Goal: Contribute content: Contribute content

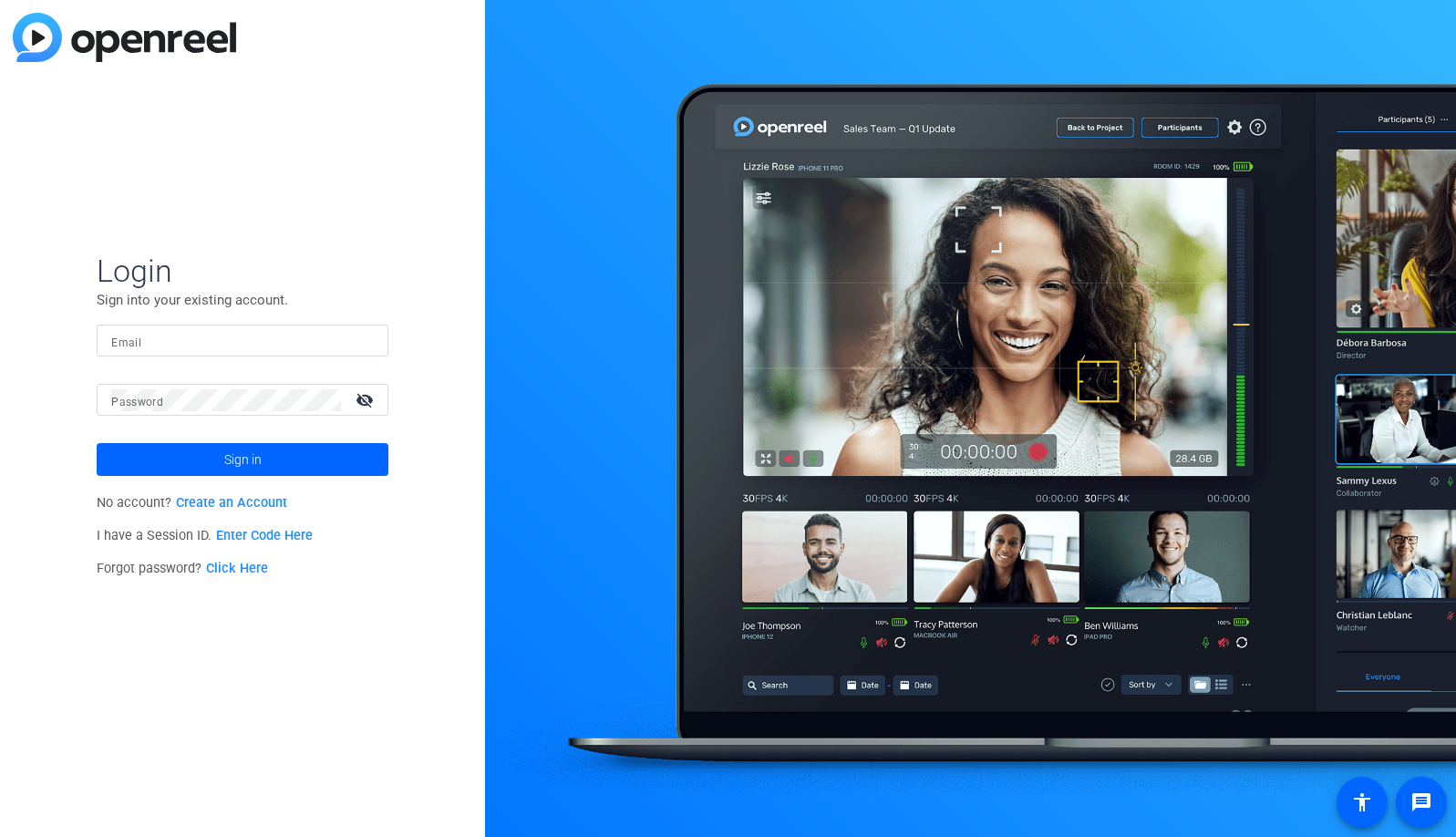
click at [217, 342] on input "Email" at bounding box center [243, 340] width 263 height 22
click at [365, 340] on img at bounding box center [357, 340] width 12 height 22
type input "[EMAIL_ADDRESS][DOMAIN_NAME]"
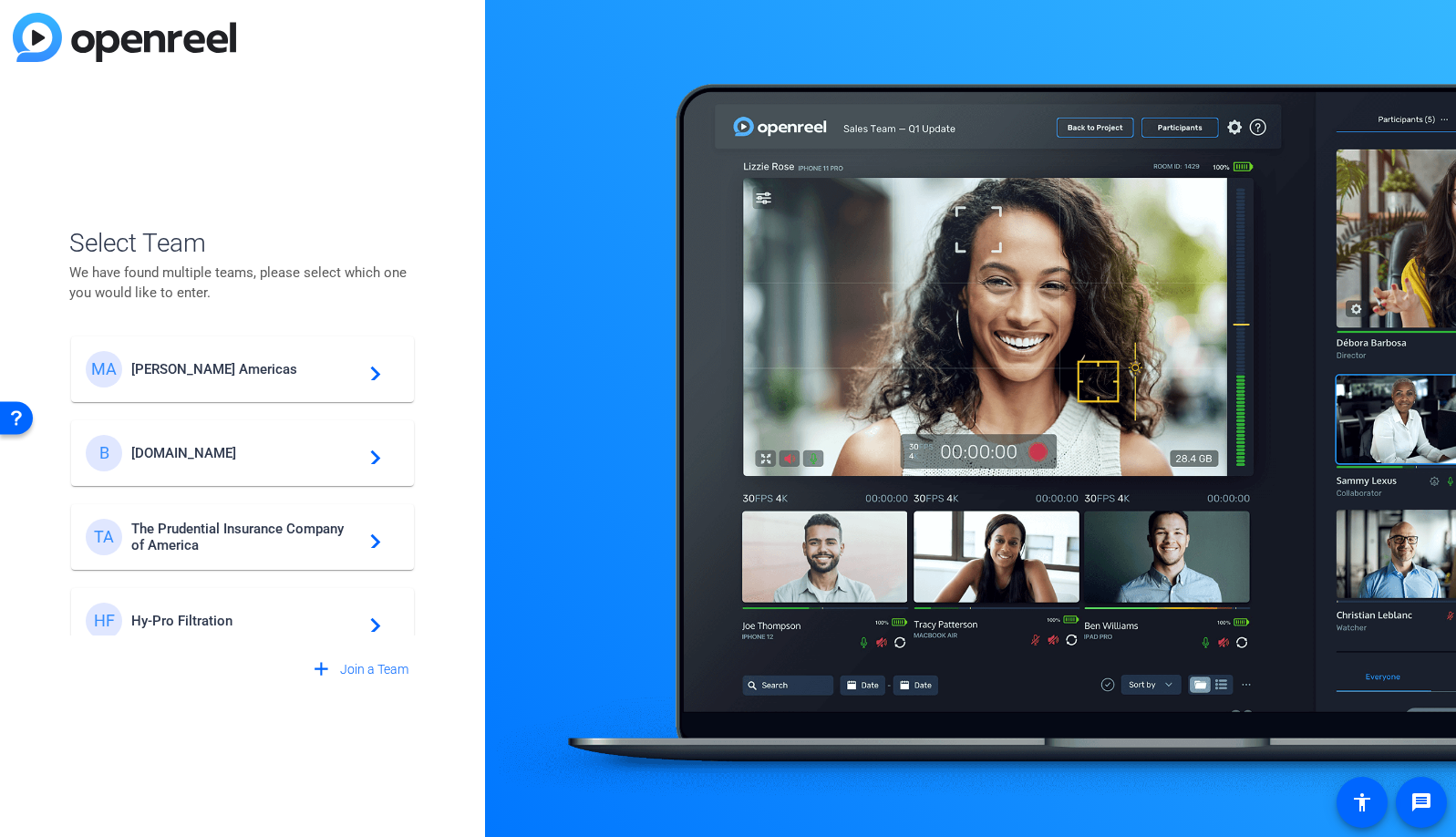
click at [223, 459] on span "[DOMAIN_NAME]" at bounding box center [245, 452] width 228 height 16
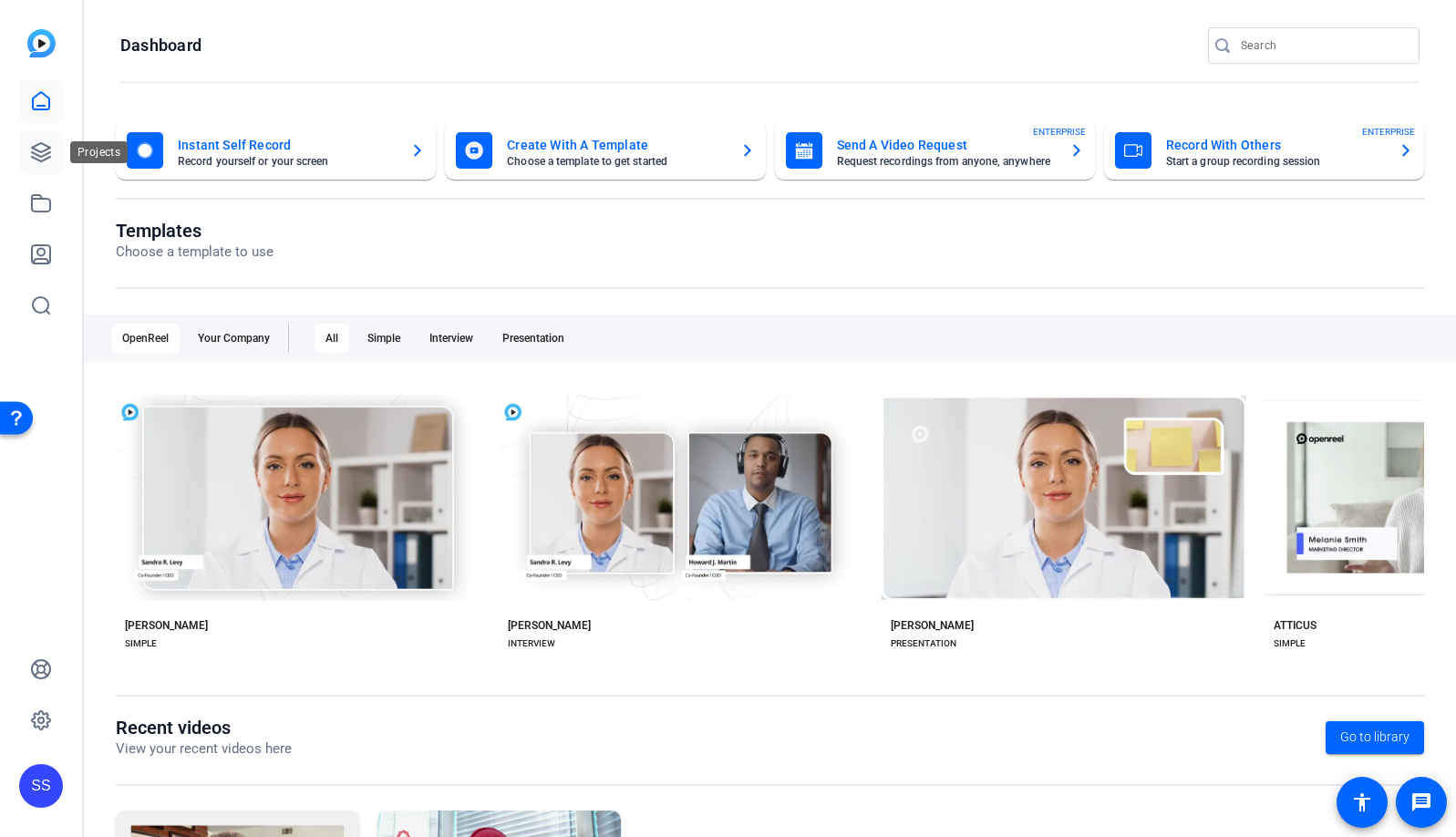
click at [43, 144] on icon at bounding box center [41, 151] width 18 height 18
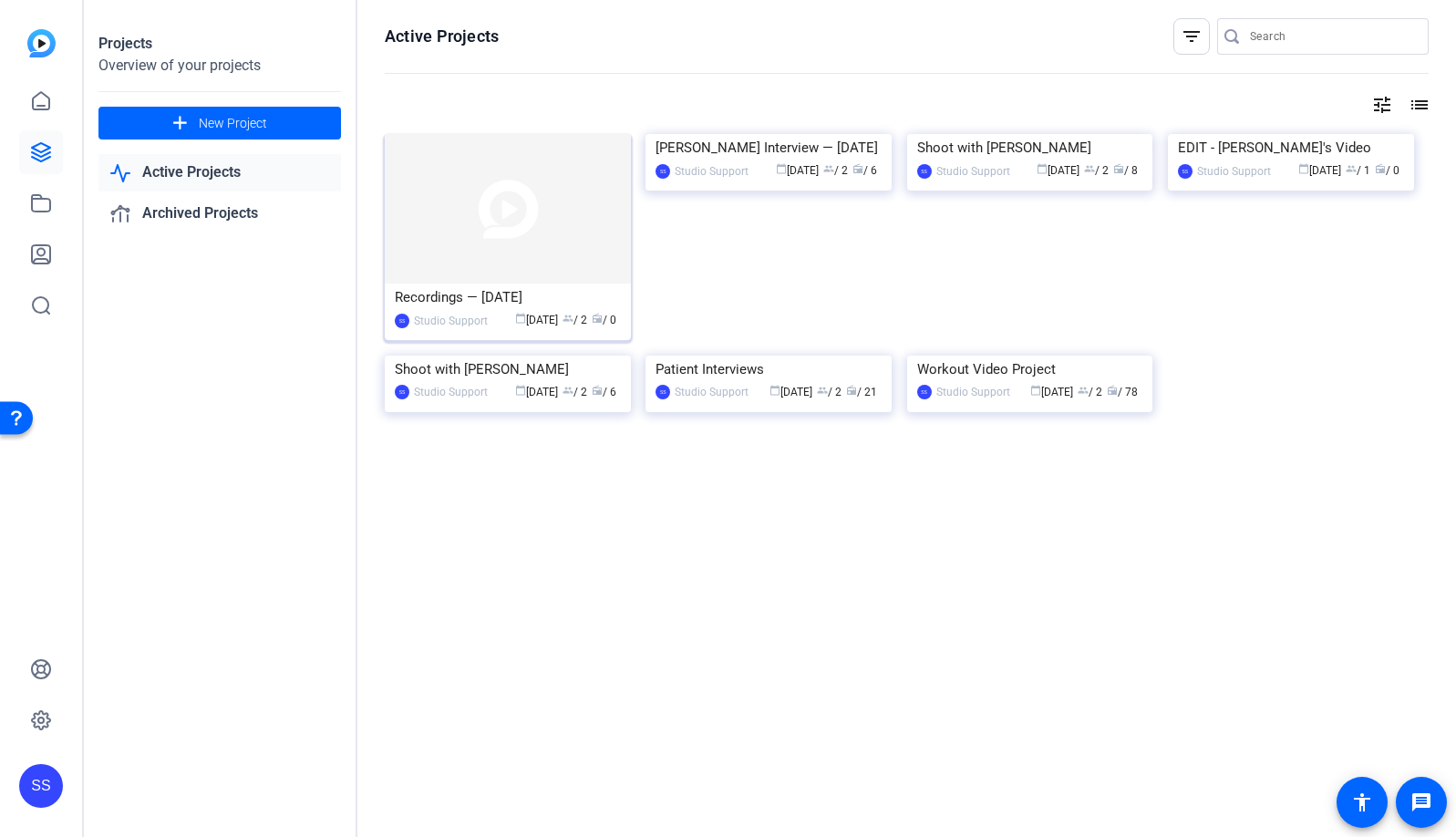
click at [536, 180] on img at bounding box center [508, 209] width 246 height 149
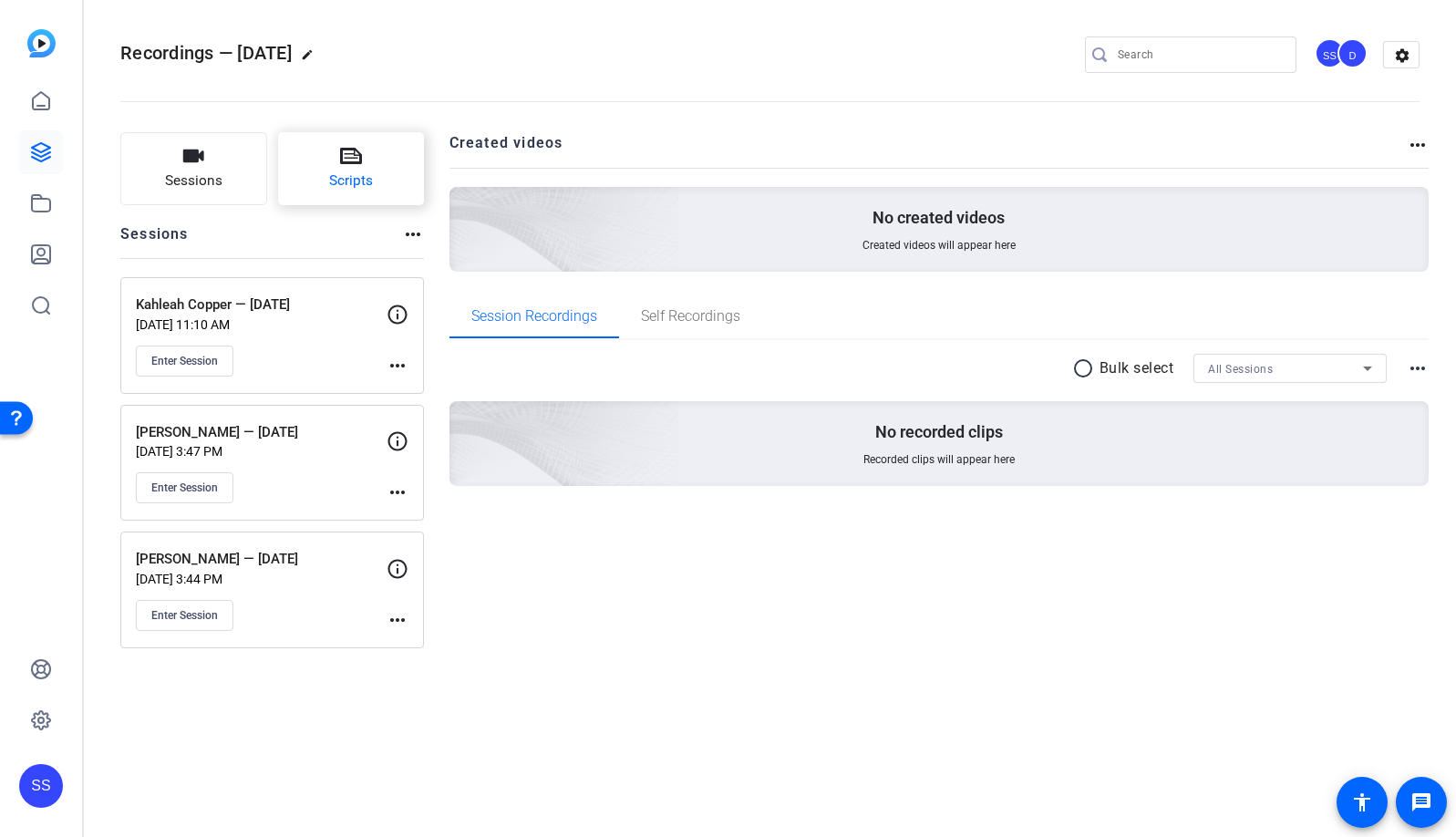
click at [385, 190] on button "Scripts" at bounding box center [351, 168] width 147 height 73
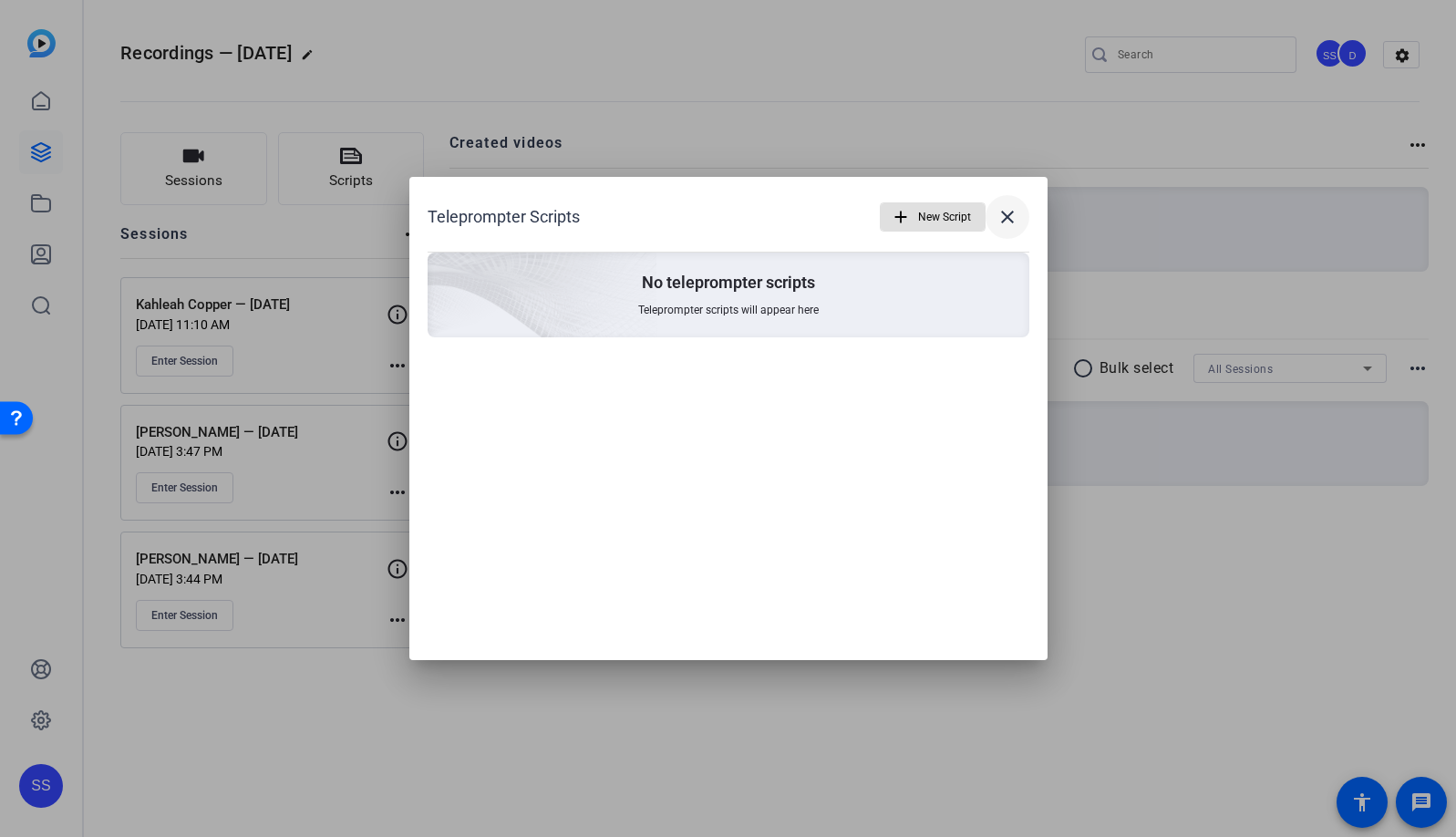
click at [1002, 224] on mat-icon "close" at bounding box center [1007, 217] width 22 height 22
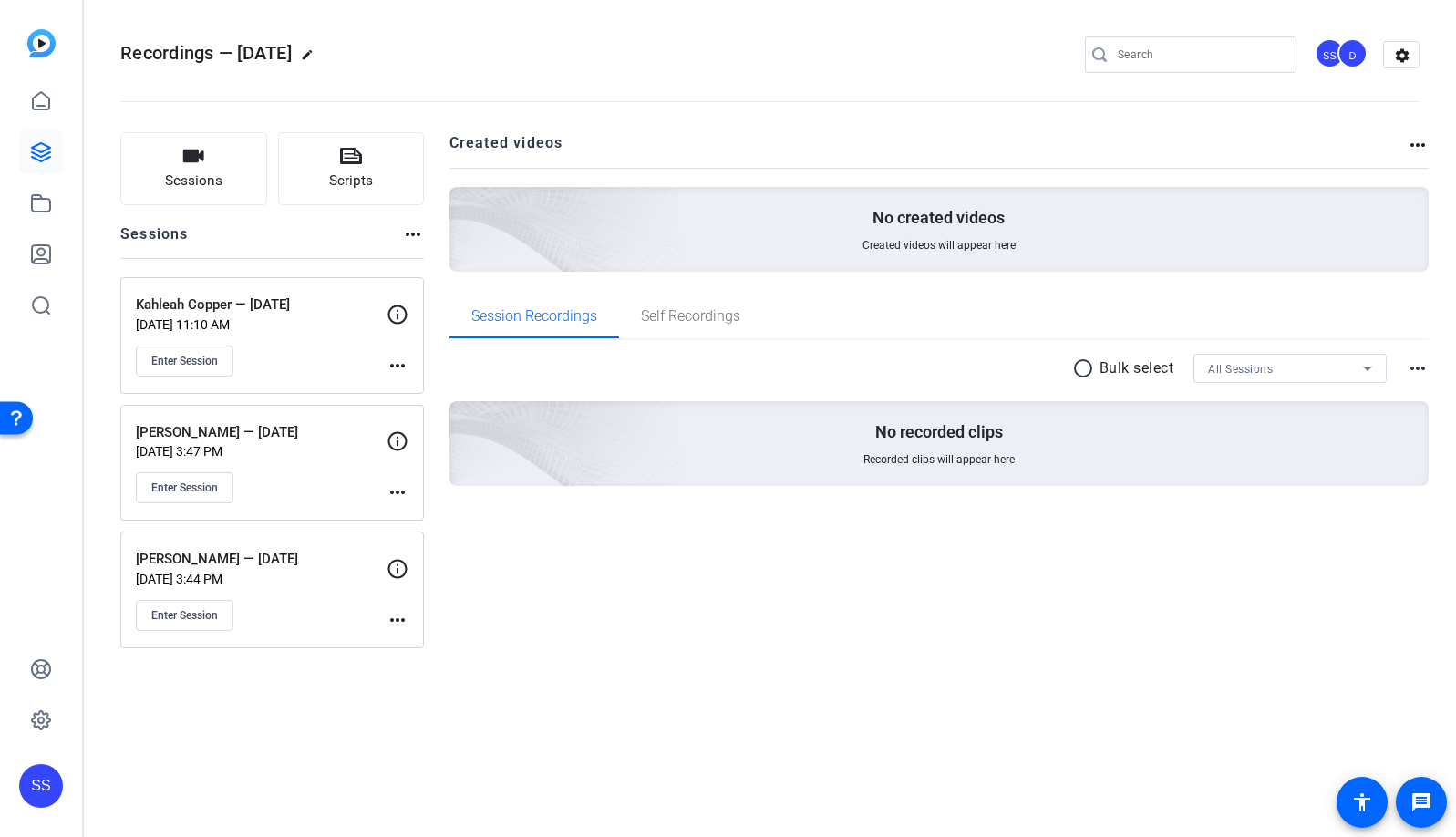
click at [402, 626] on mat-icon "more_horiz" at bounding box center [397, 619] width 22 height 22
click at [419, 645] on span "Edit Session" at bounding box center [442, 646] width 83 height 22
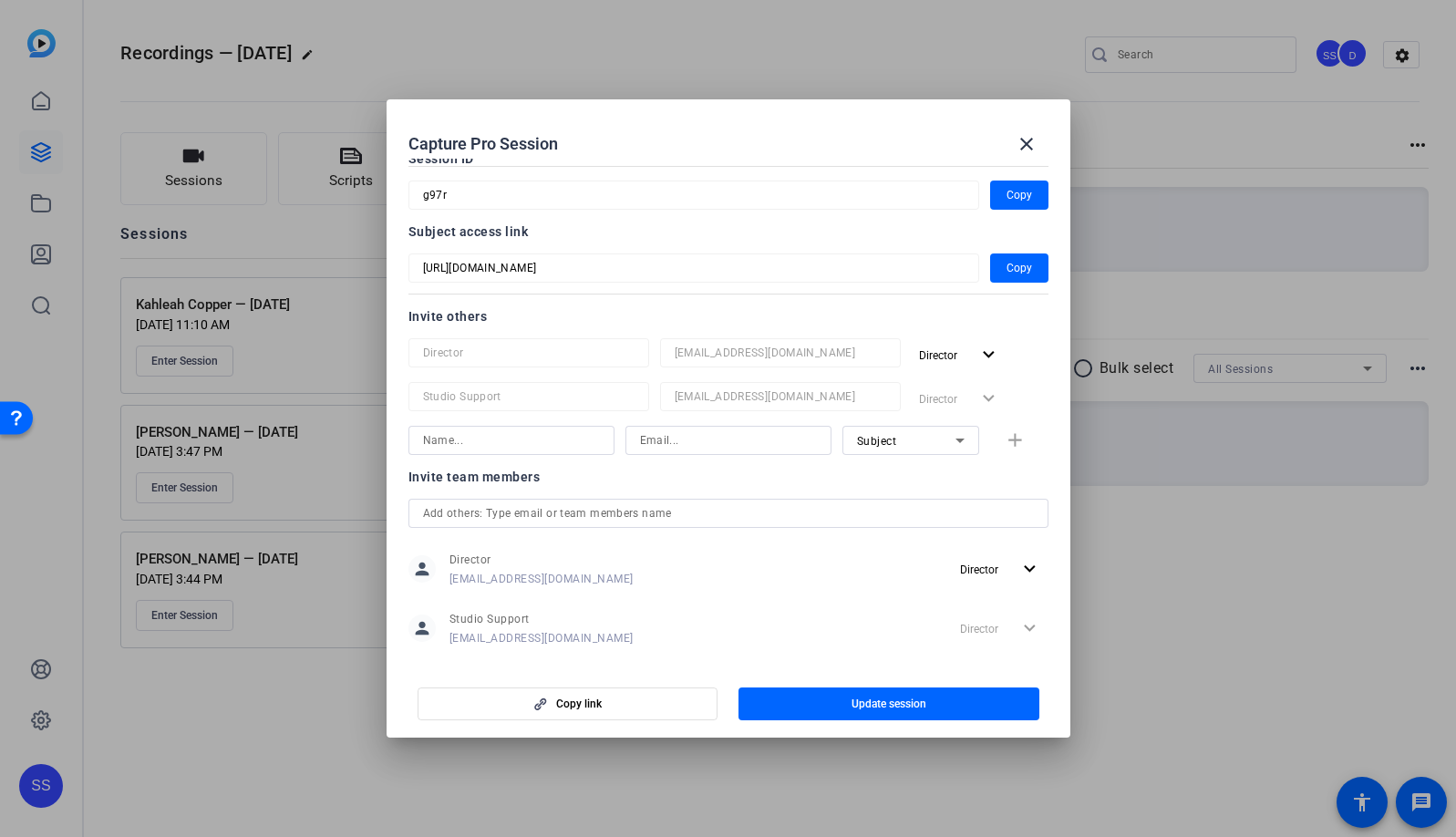
scroll to position [127, 0]
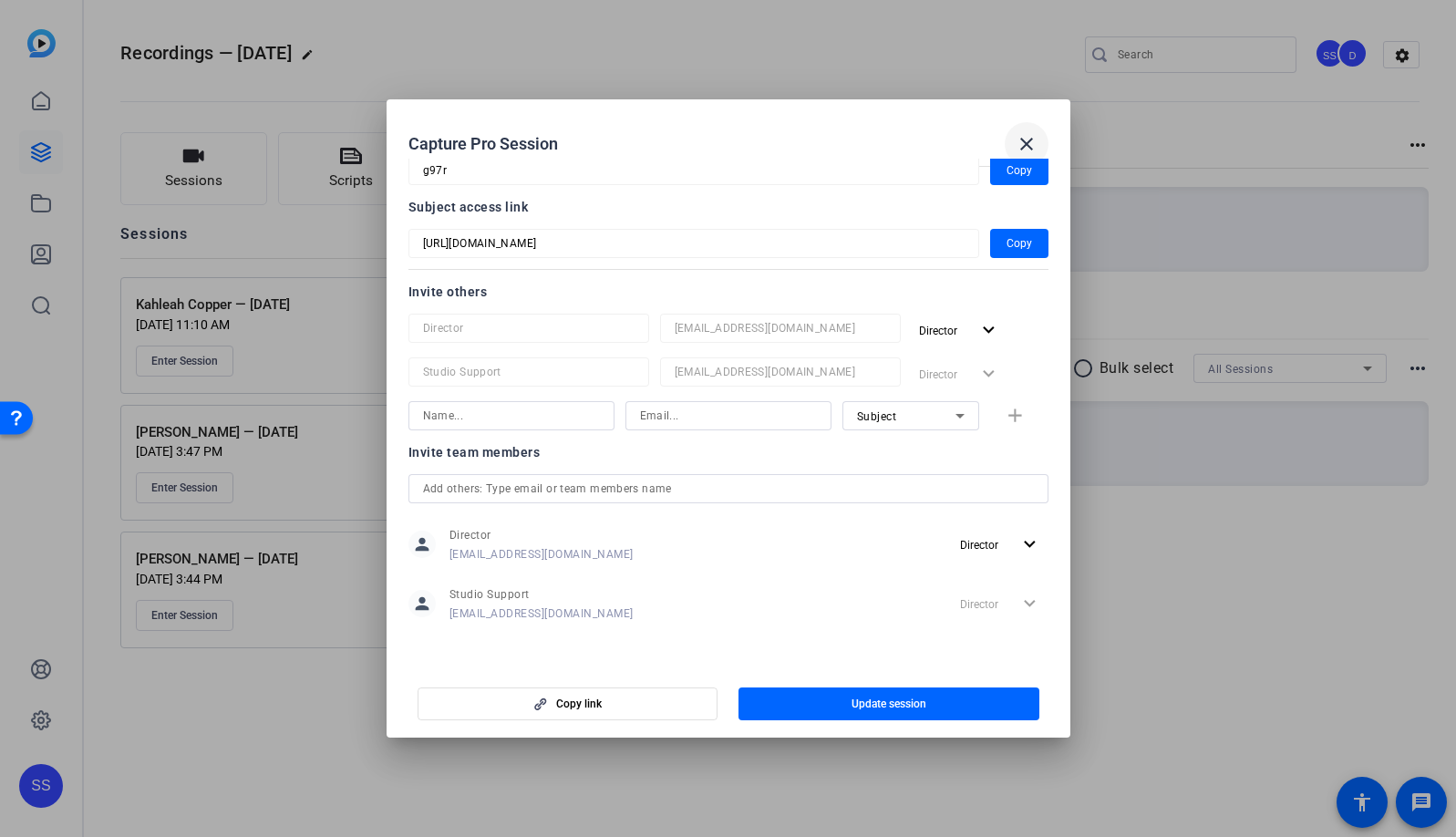
click at [1023, 144] on mat-icon "close" at bounding box center [1026, 144] width 22 height 22
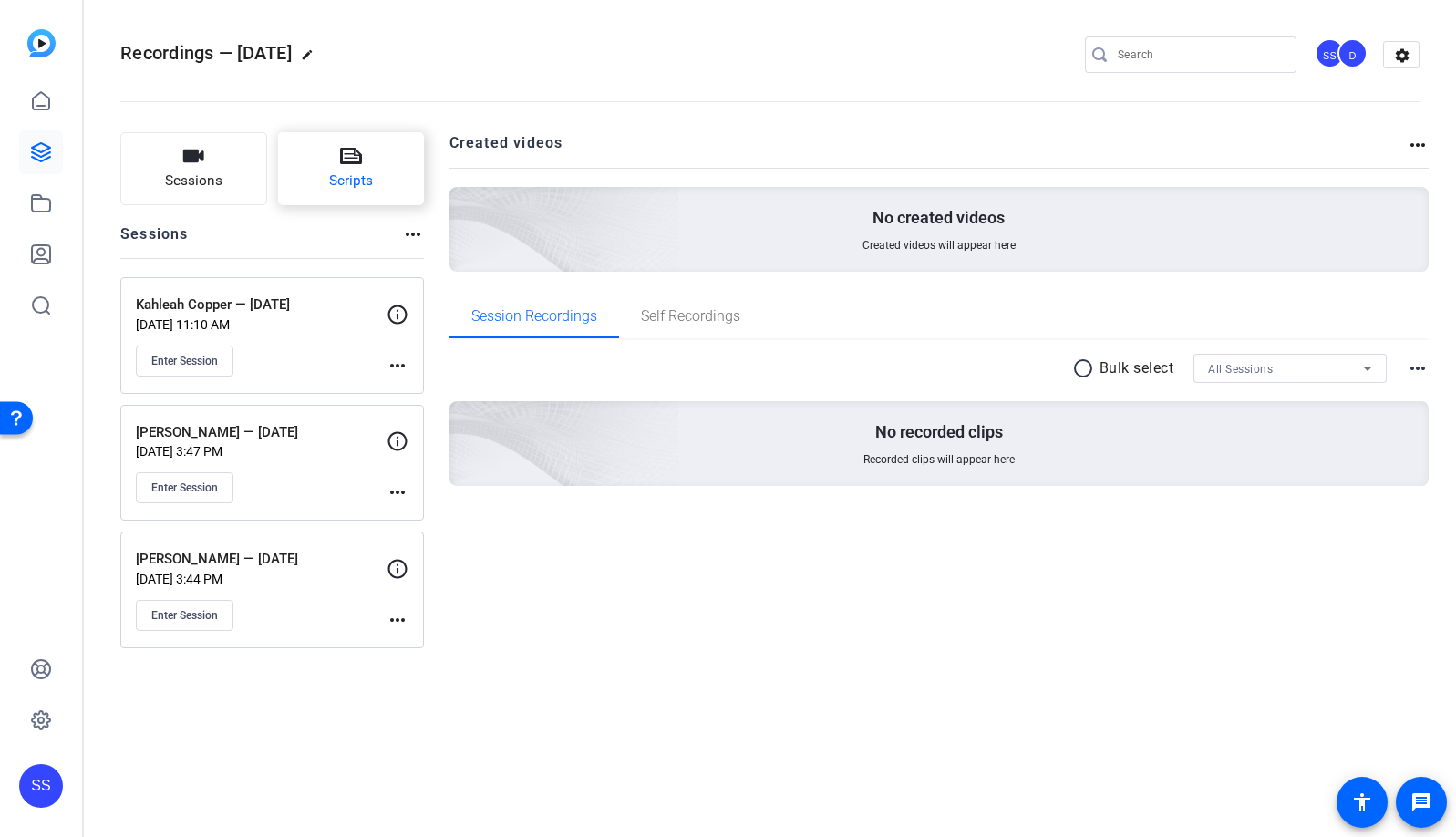
click at [395, 184] on button "Scripts" at bounding box center [351, 168] width 147 height 73
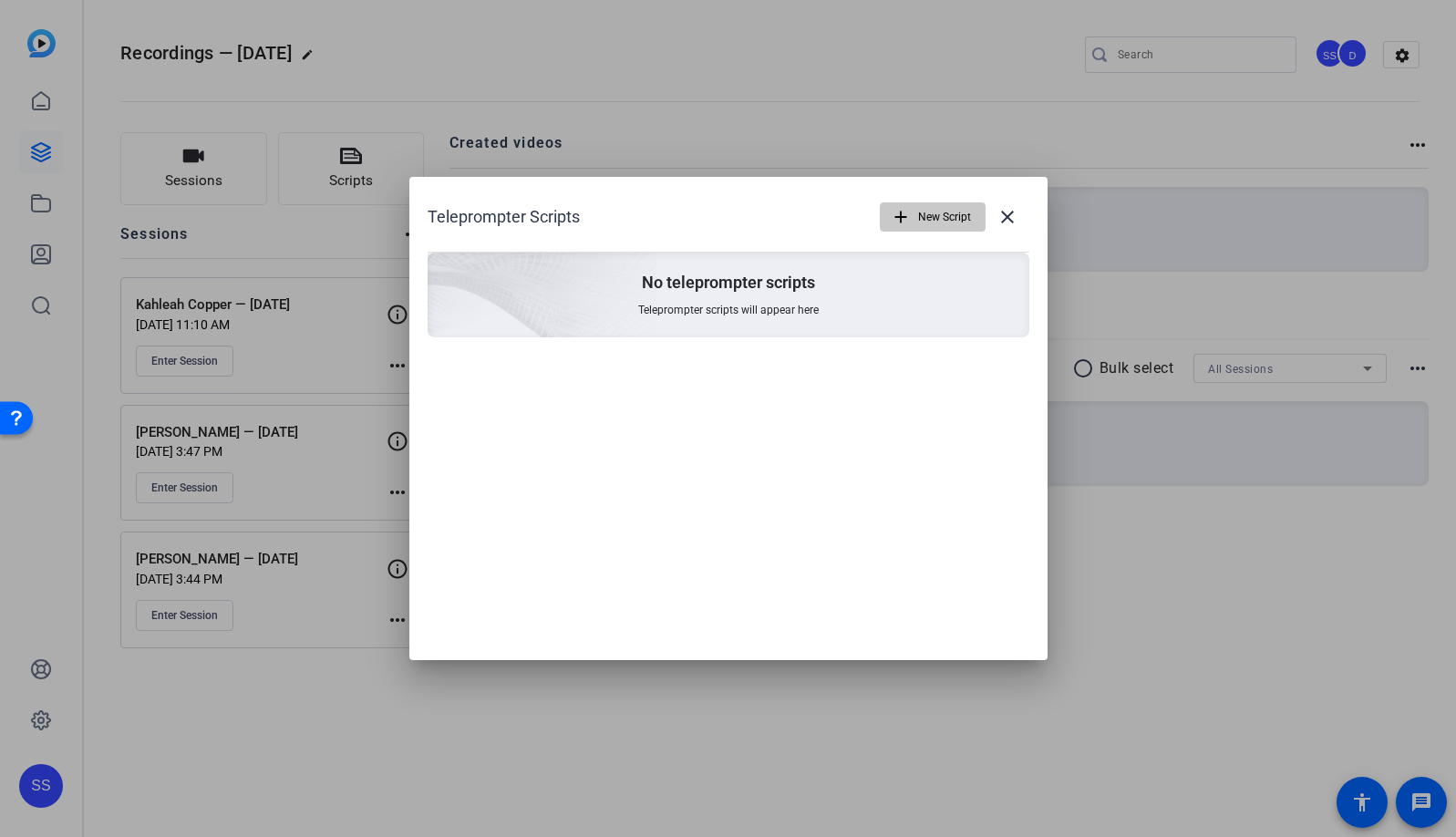
click at [929, 228] on span "New Script" at bounding box center [945, 217] width 53 height 35
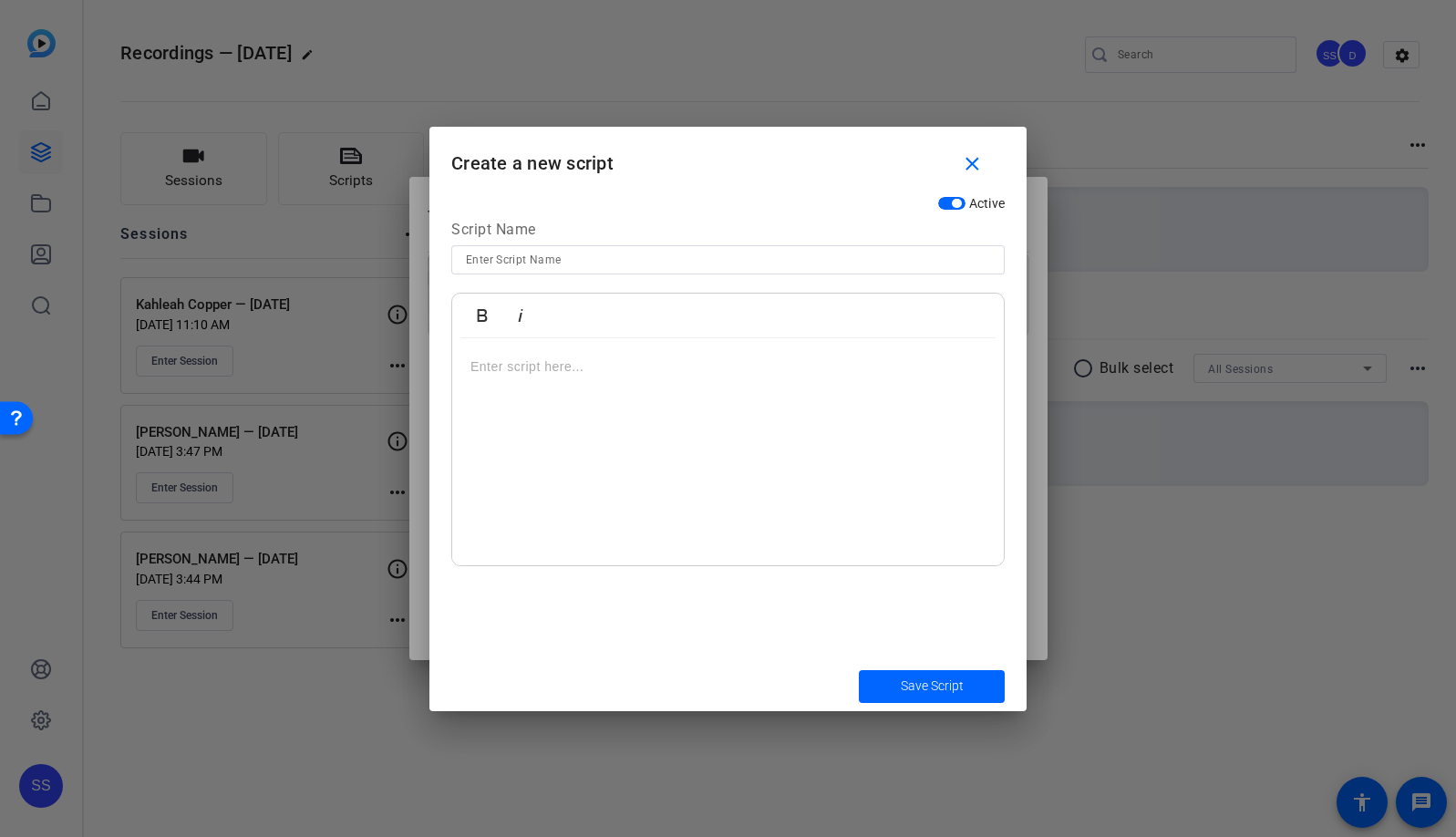
click at [756, 262] on input at bounding box center [728, 259] width 524 height 22
type input "Novlene Script 1"
click at [714, 462] on div at bounding box center [727, 452] width 551 height 228
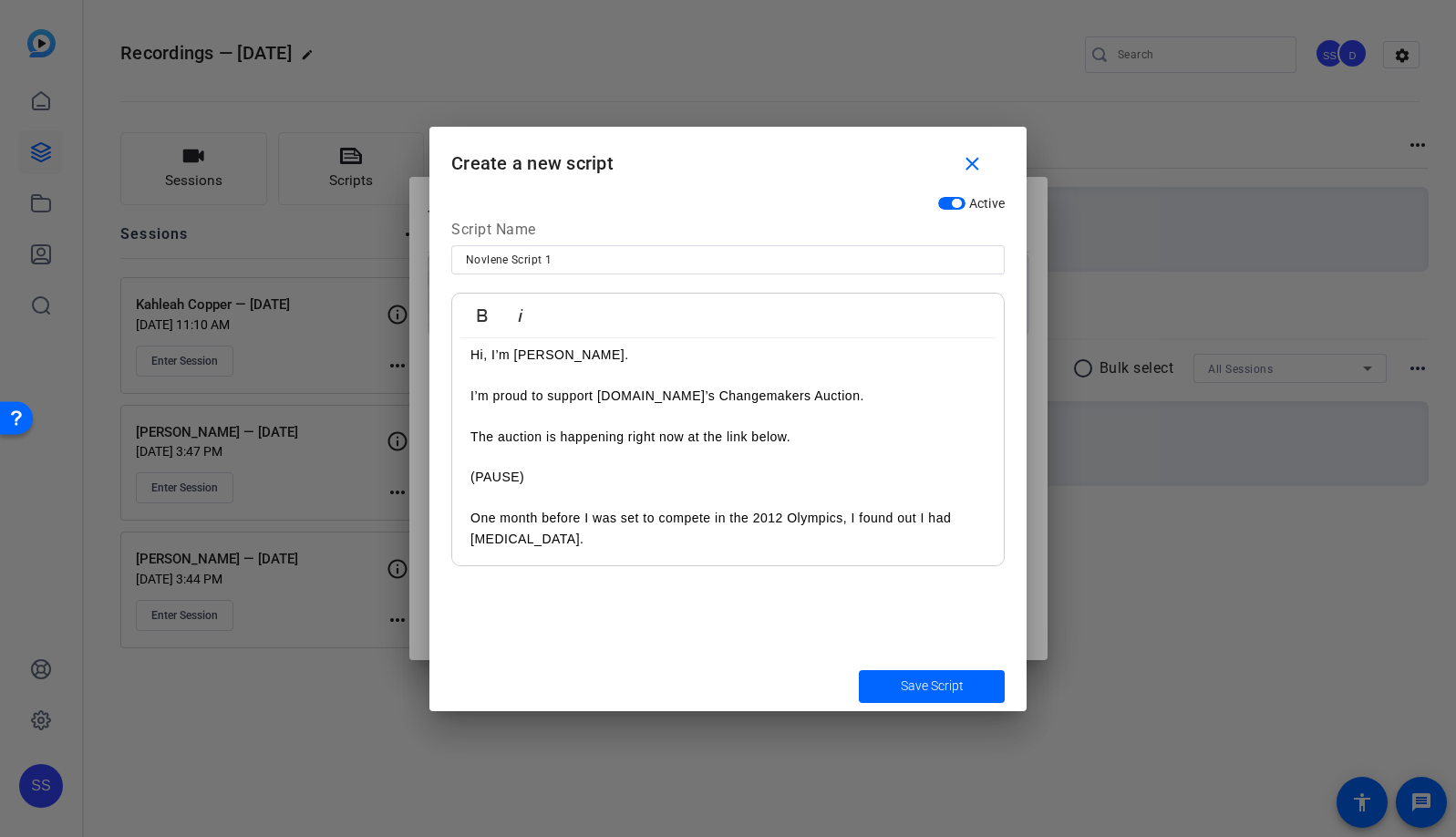
scroll to position [0, 0]
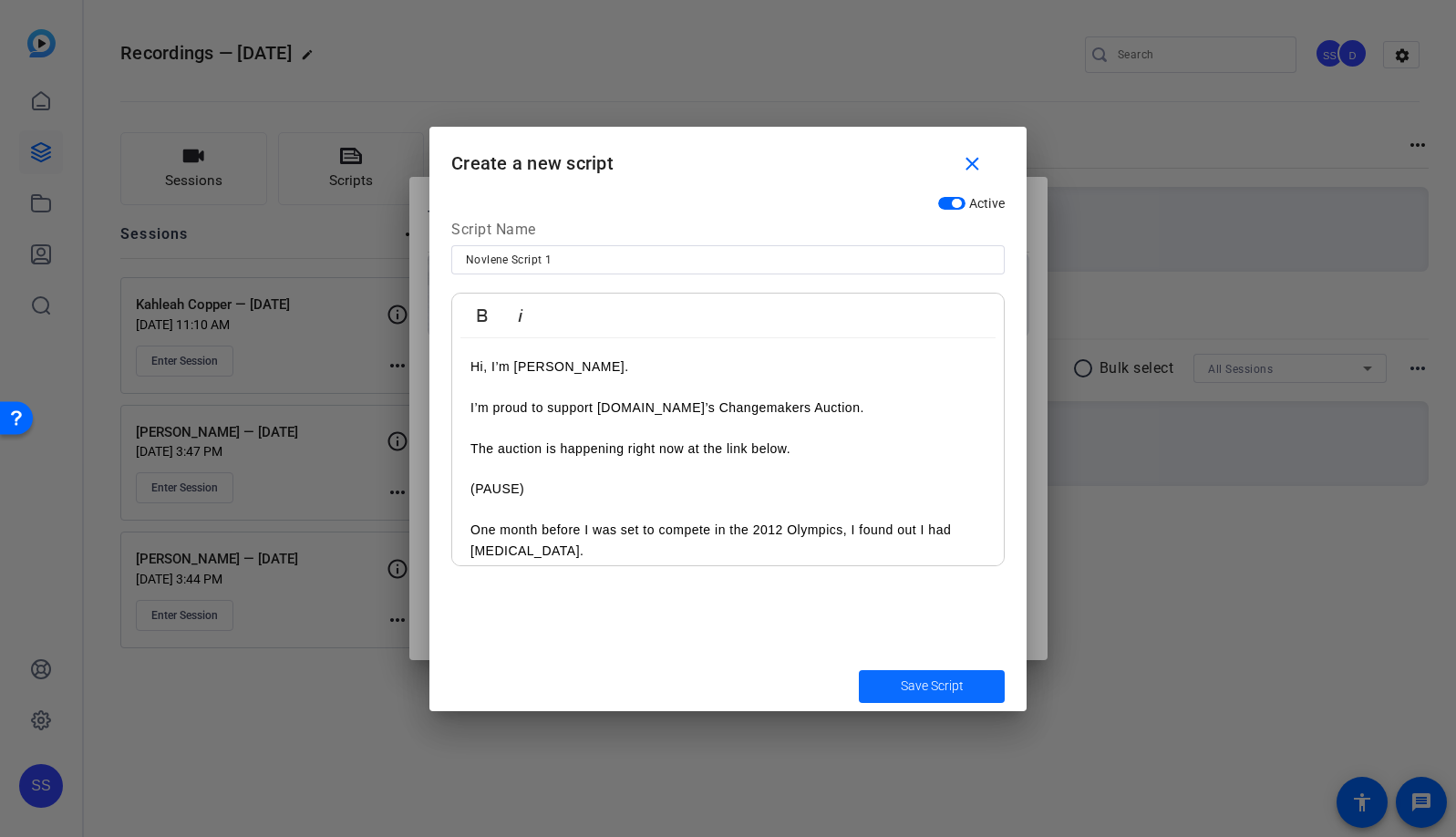
click at [919, 683] on span "Save Script" at bounding box center [931, 686] width 63 height 19
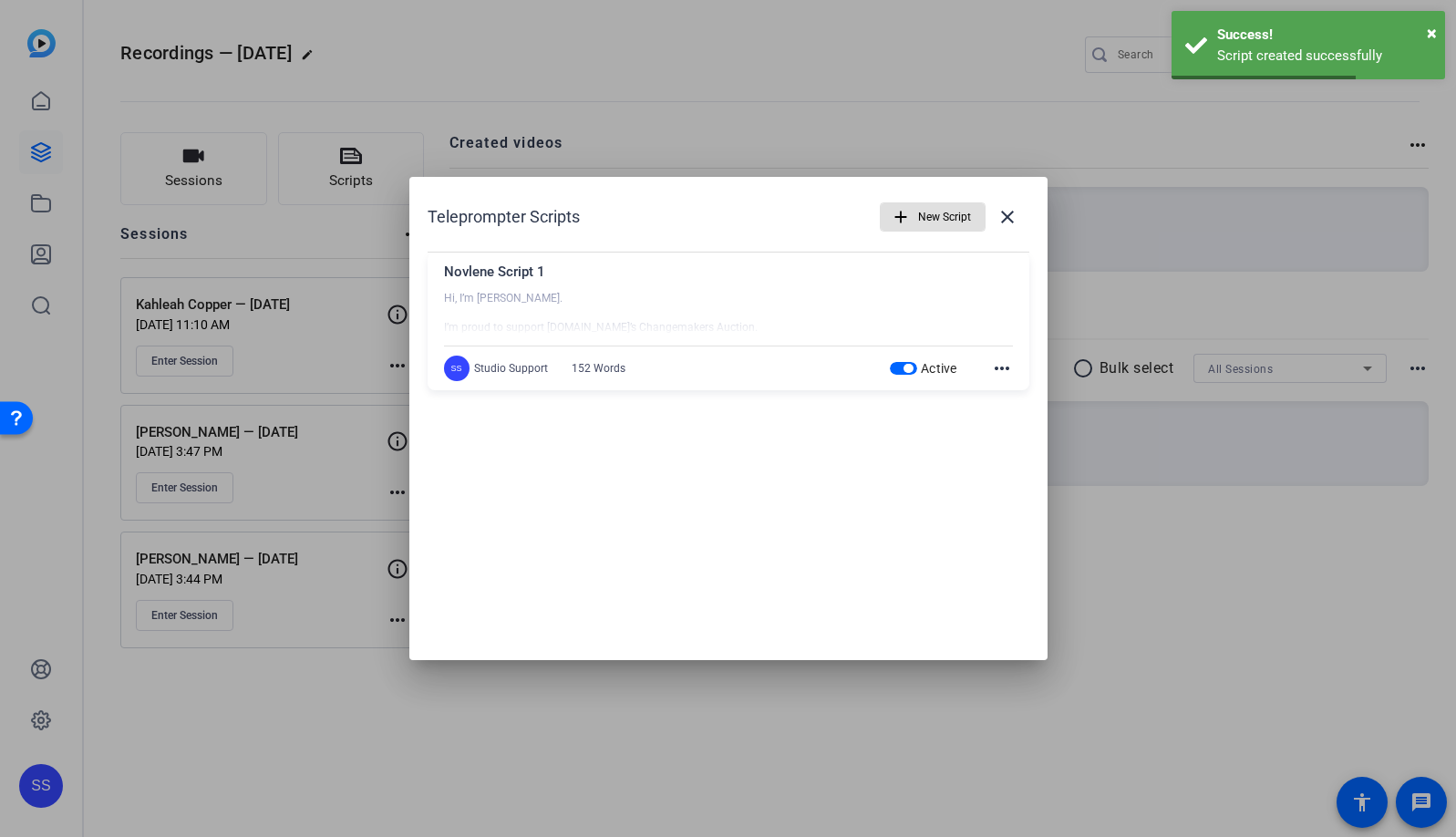
click at [935, 214] on span "New Script" at bounding box center [945, 217] width 53 height 35
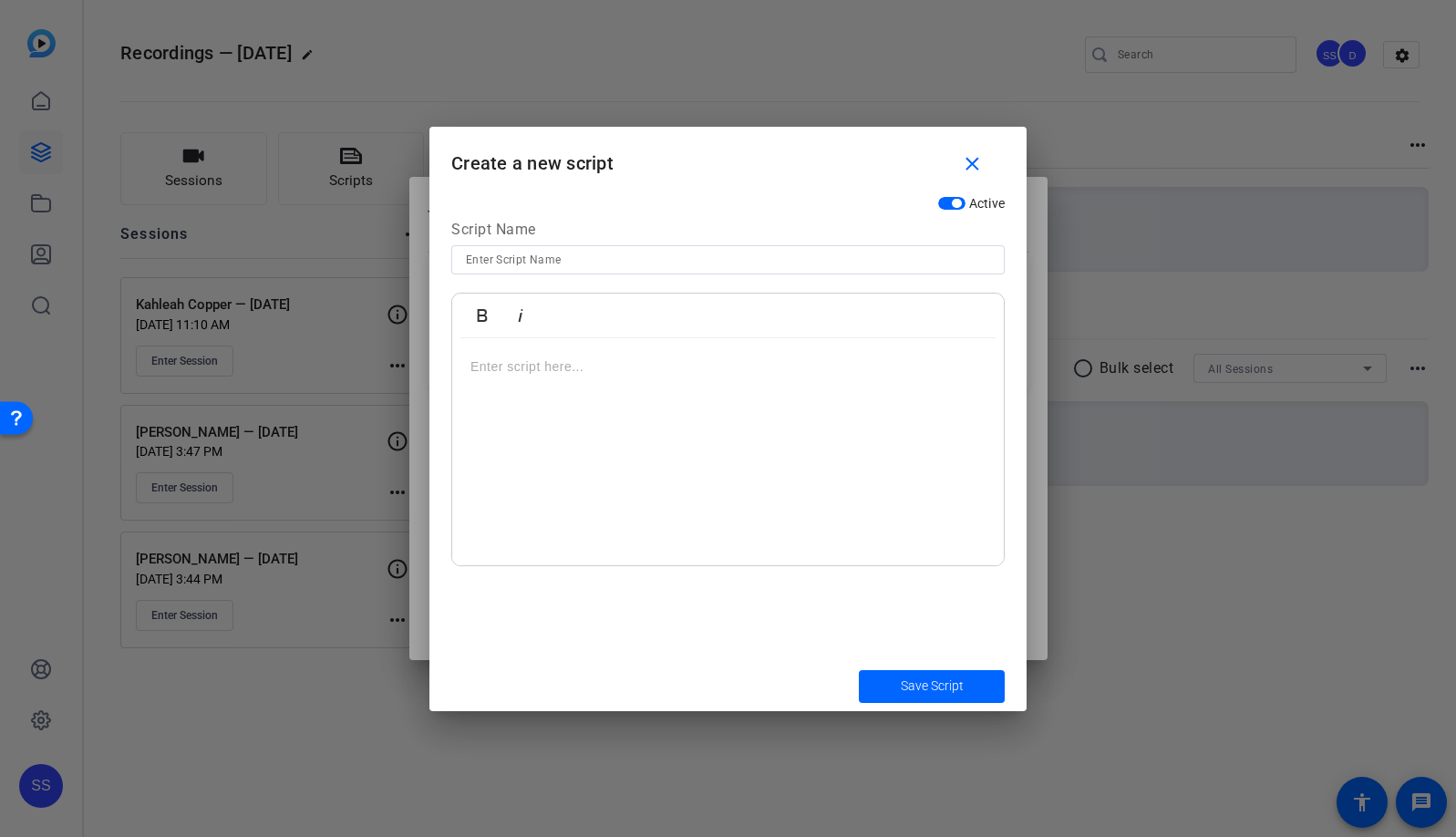
click at [715, 253] on input at bounding box center [728, 259] width 524 height 22
type input "Novlene Script 2"
click at [685, 464] on div at bounding box center [727, 452] width 551 height 228
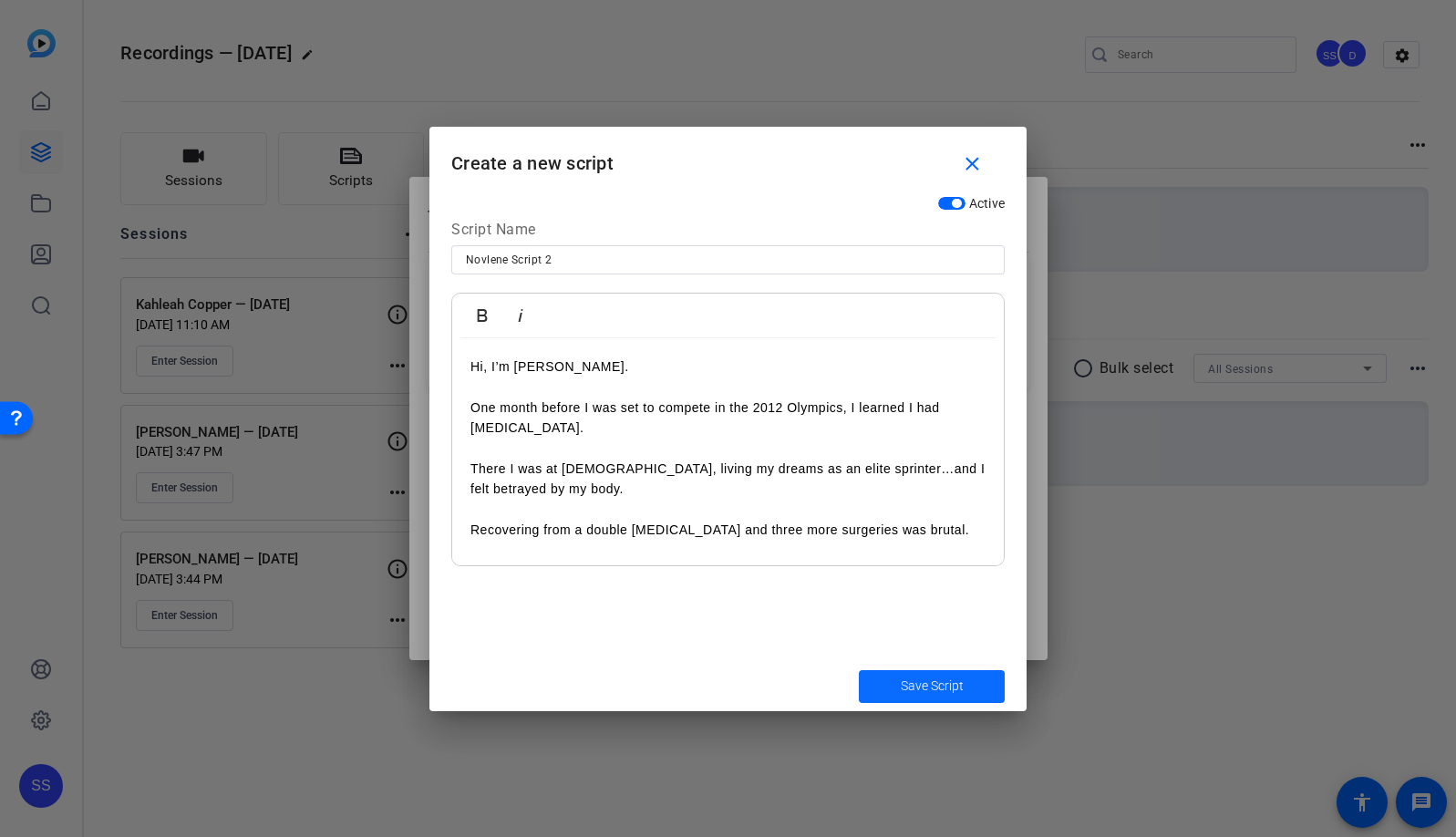
click at [918, 691] on span "Save Script" at bounding box center [931, 686] width 63 height 19
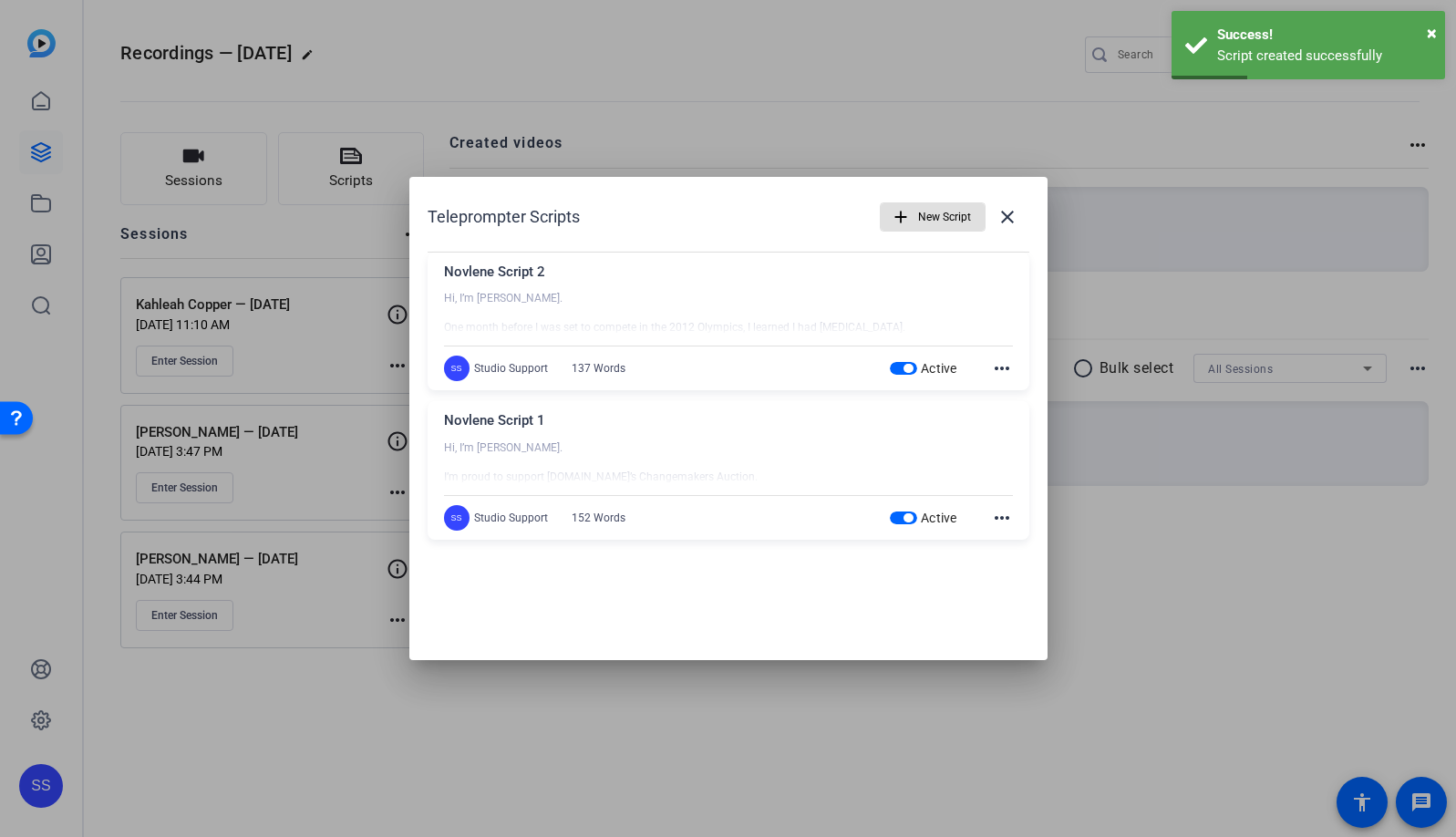
click at [1004, 369] on mat-icon "more_horiz" at bounding box center [1001, 368] width 22 height 22
click at [920, 609] on div at bounding box center [728, 418] width 1456 height 837
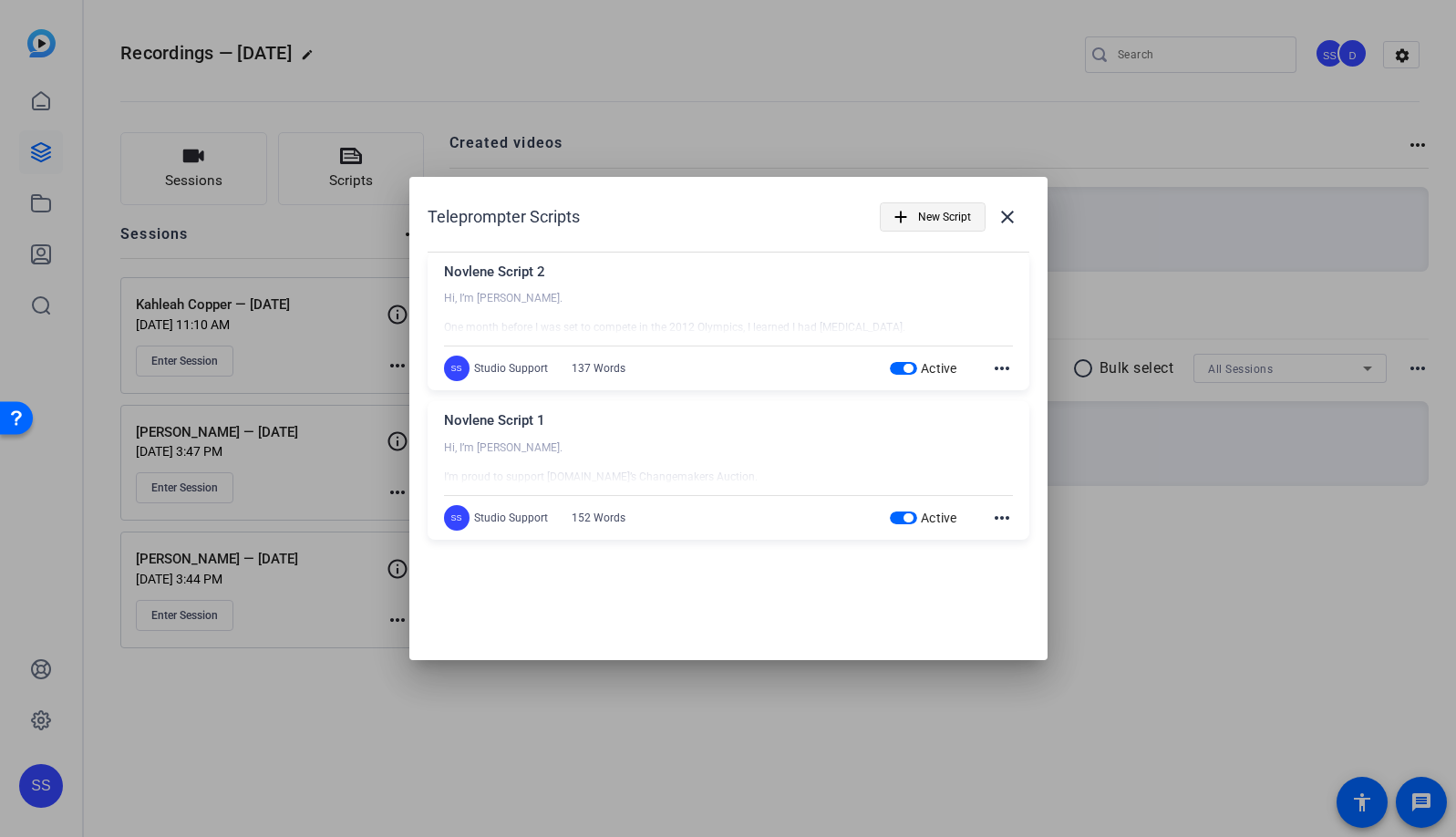
click at [946, 214] on span "New Script" at bounding box center [945, 217] width 53 height 35
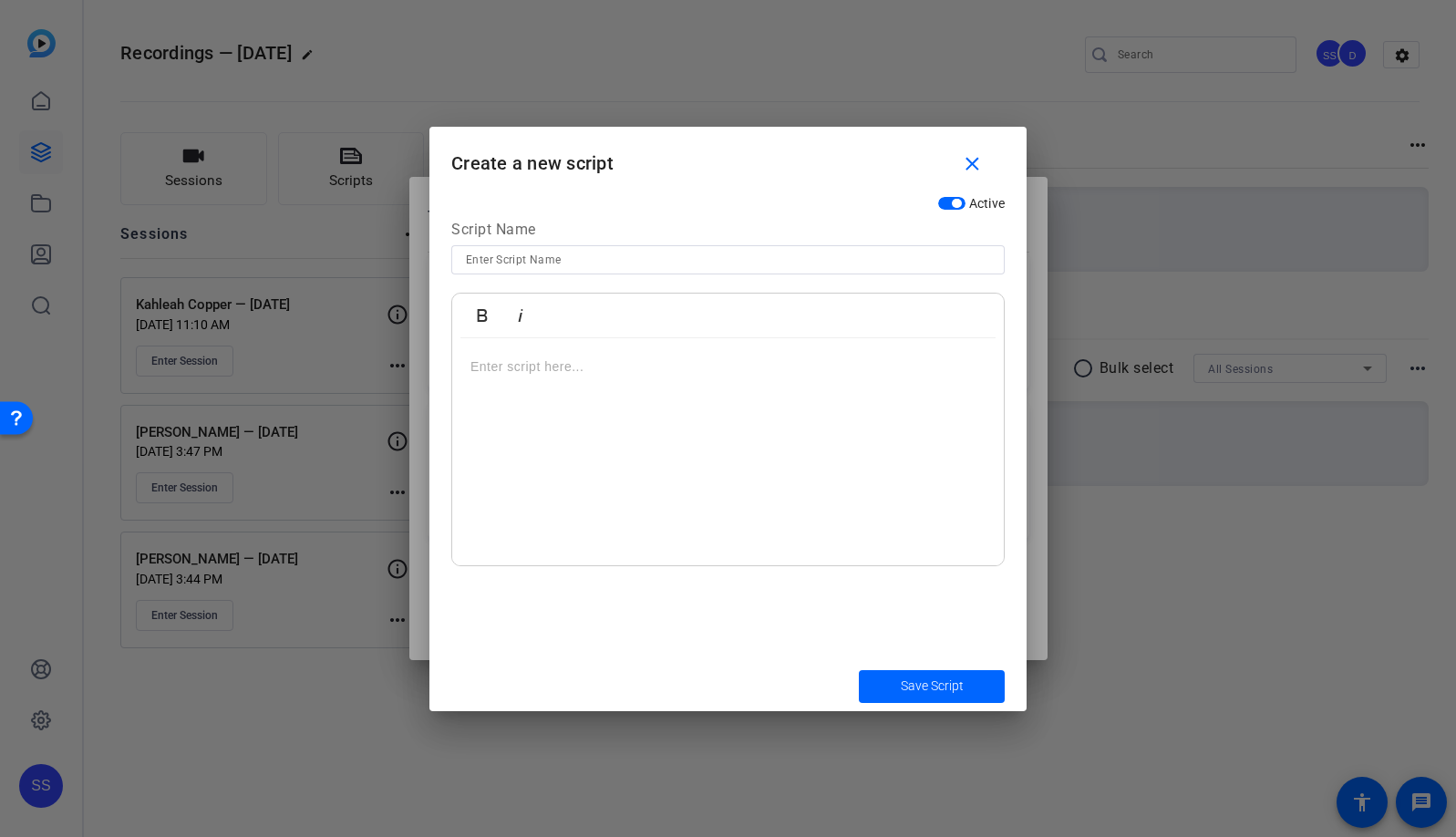
click at [589, 265] on input at bounding box center [728, 259] width 524 height 22
type input "Kahleah Script 1"
click at [620, 380] on div at bounding box center [727, 452] width 551 height 228
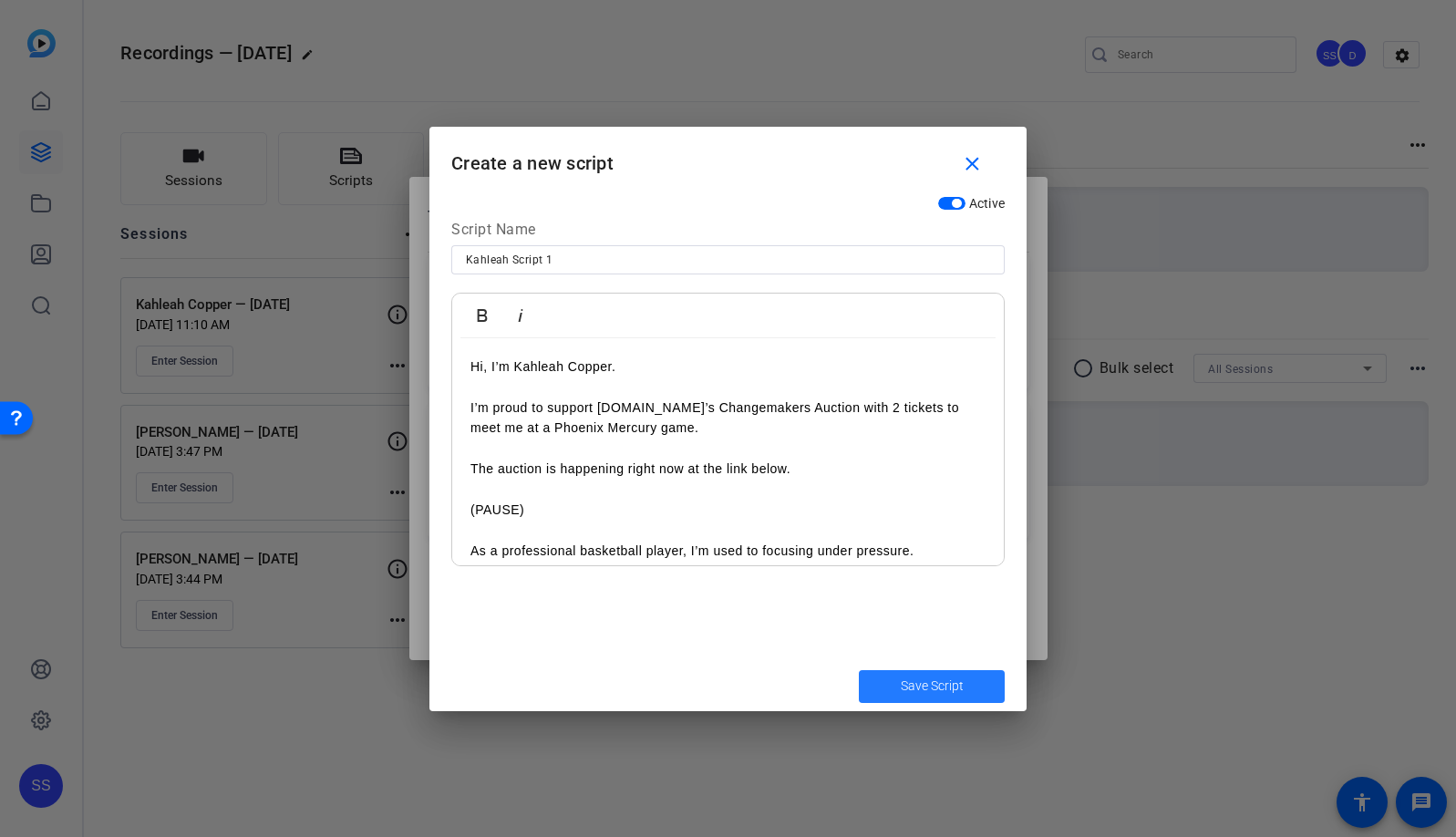
click at [928, 685] on span "Save Script" at bounding box center [931, 686] width 63 height 19
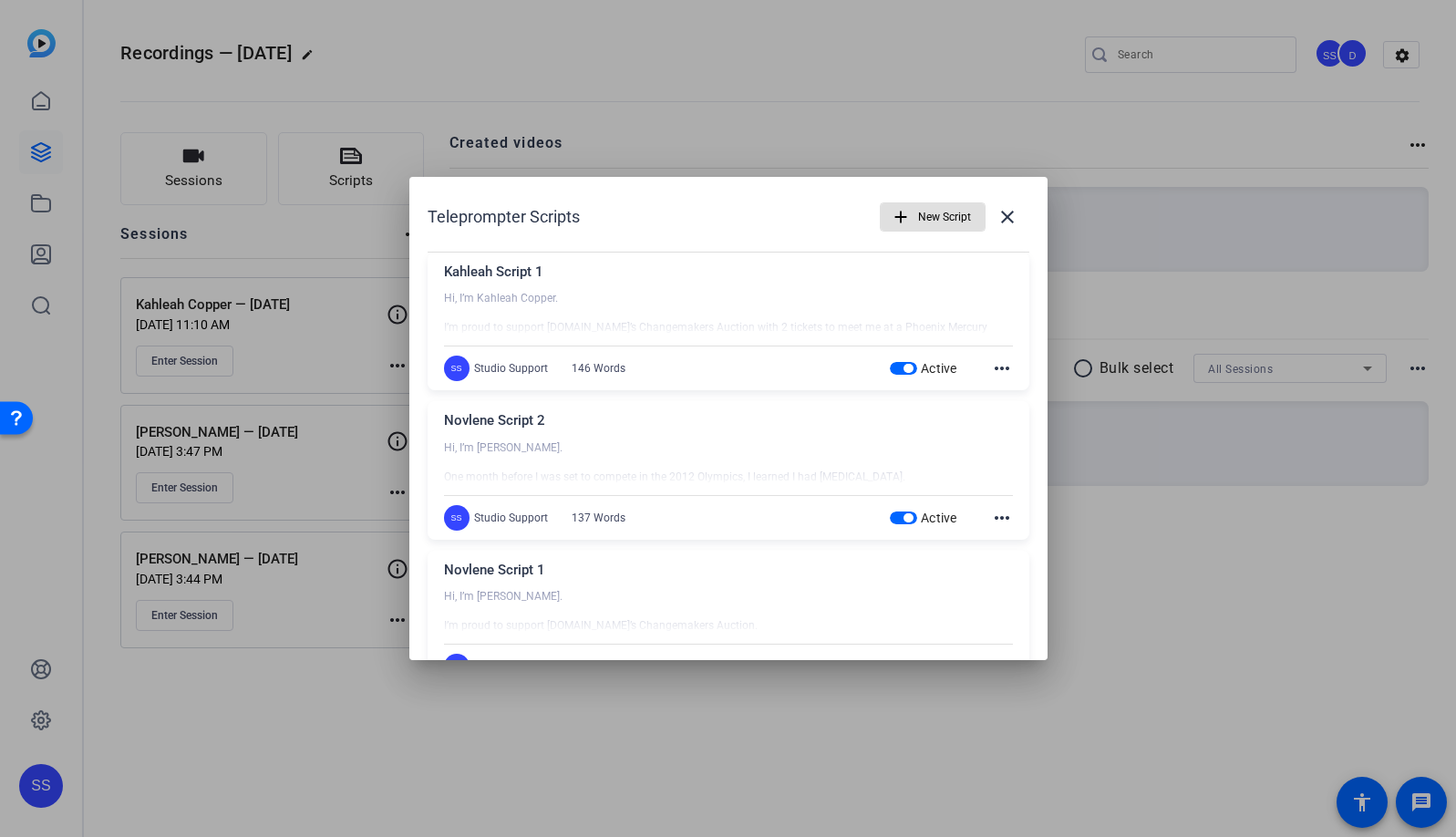
click at [921, 218] on span "New Script" at bounding box center [945, 217] width 53 height 35
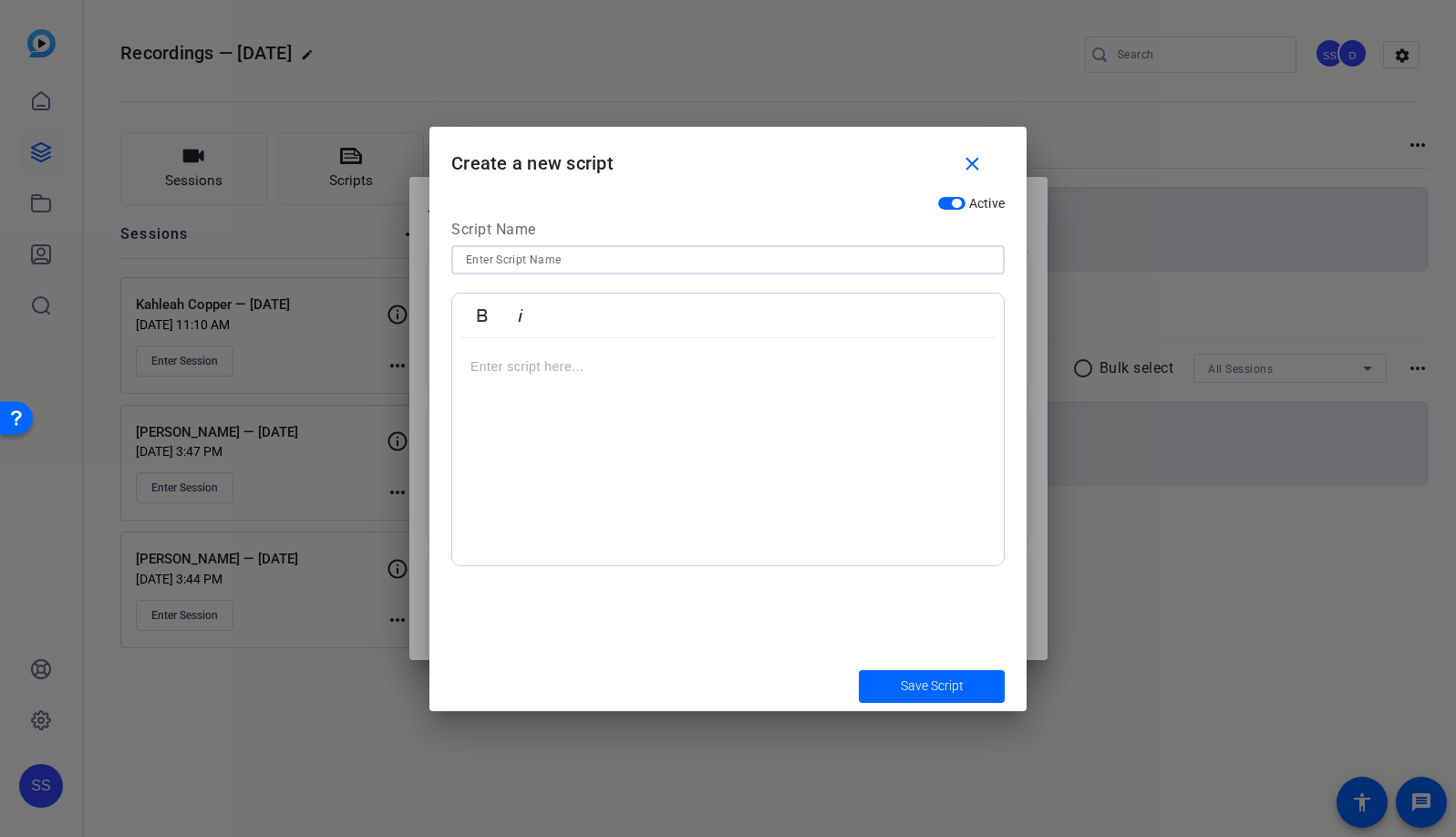
click at [640, 261] on input at bounding box center [728, 259] width 524 height 22
type input "Kahleah Script 2"
click at [695, 369] on p at bounding box center [727, 366] width 515 height 20
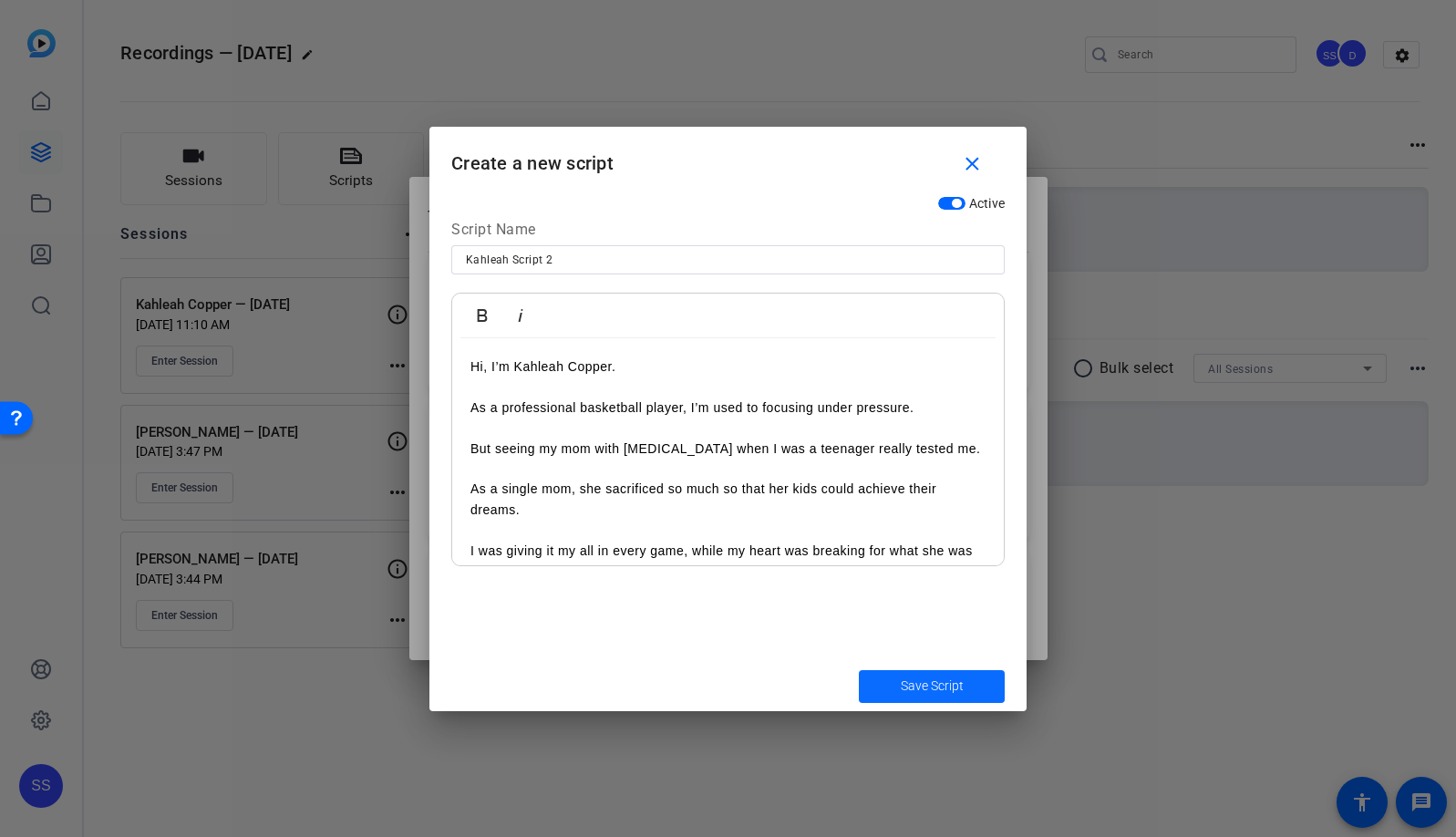
click at [949, 689] on span "Save Script" at bounding box center [931, 686] width 63 height 19
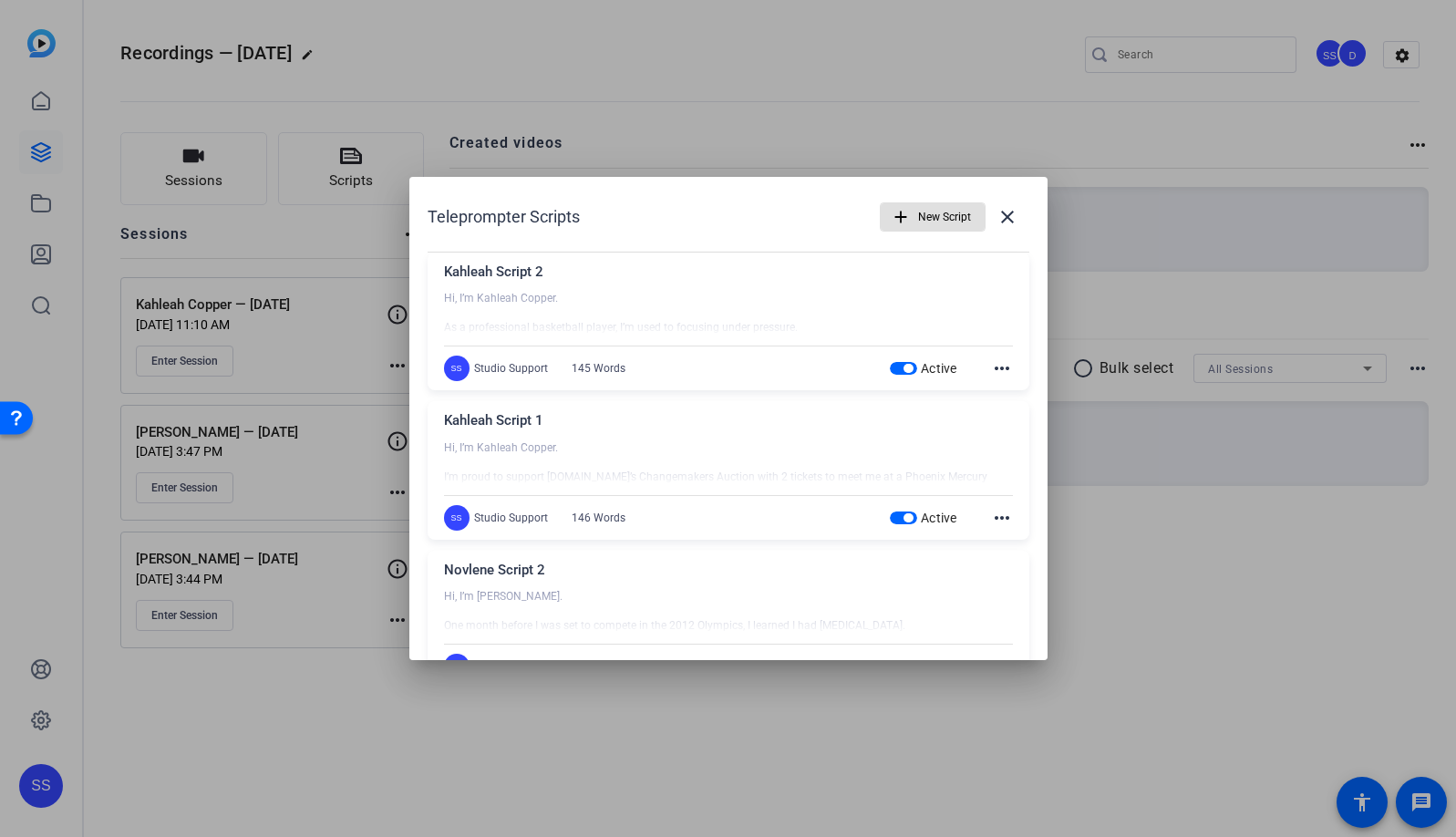
click at [930, 226] on span "New Script" at bounding box center [945, 217] width 53 height 35
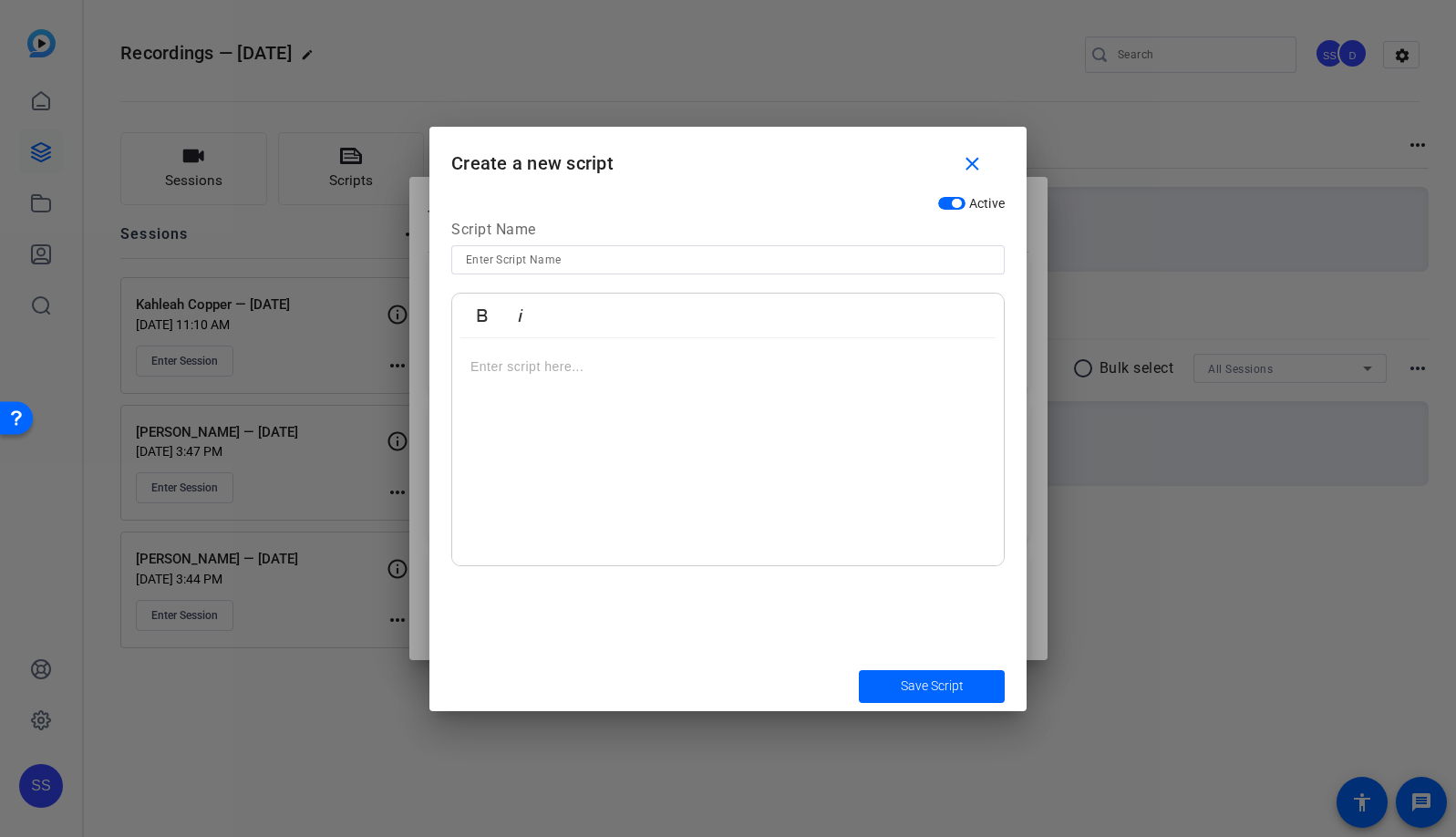
click at [689, 257] on input at bounding box center [728, 259] width 524 height 22
type input "[PERSON_NAME] Script 1"
click at [728, 421] on div at bounding box center [727, 452] width 551 height 228
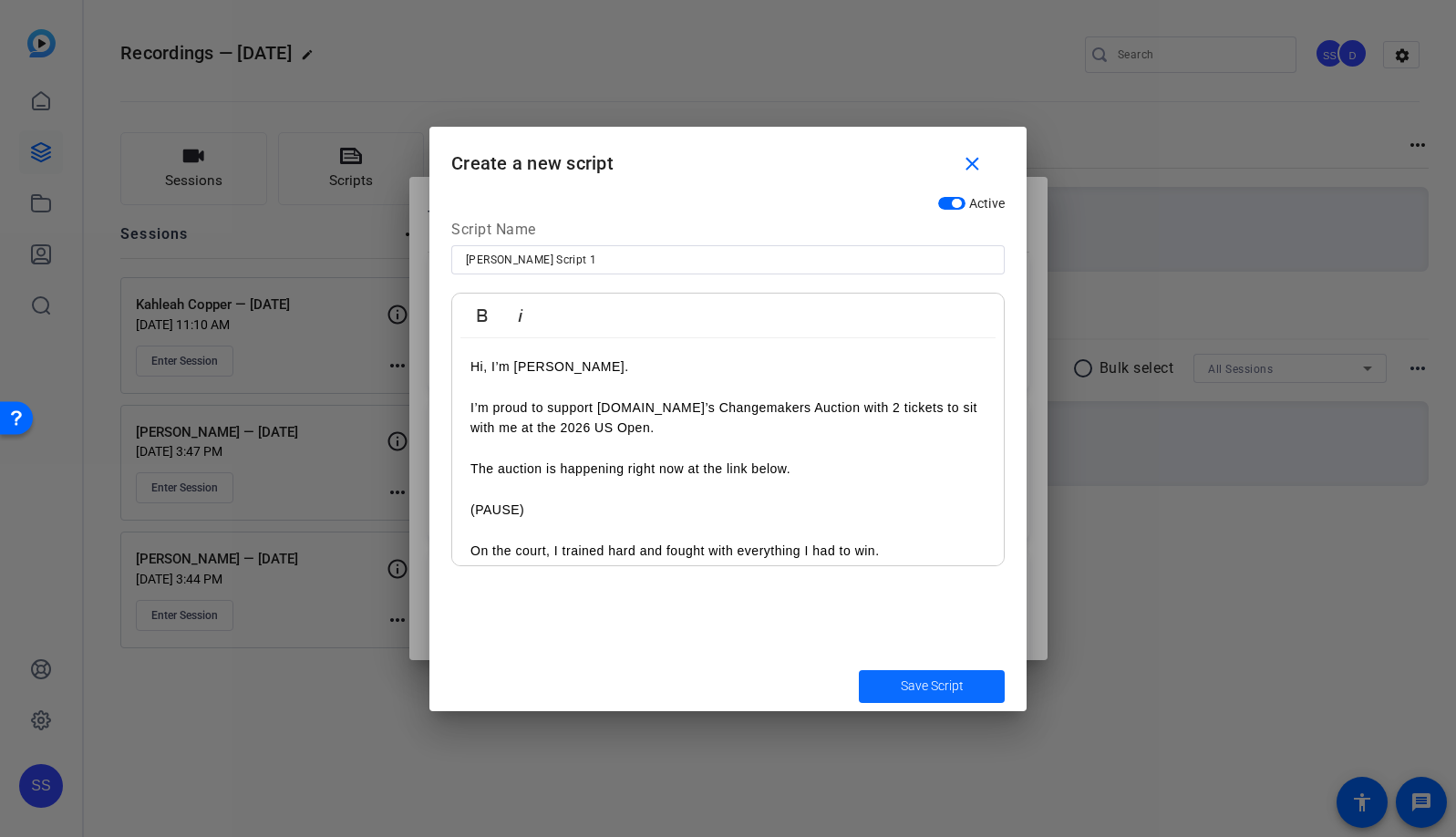
click at [986, 679] on span "submit" at bounding box center [931, 687] width 146 height 44
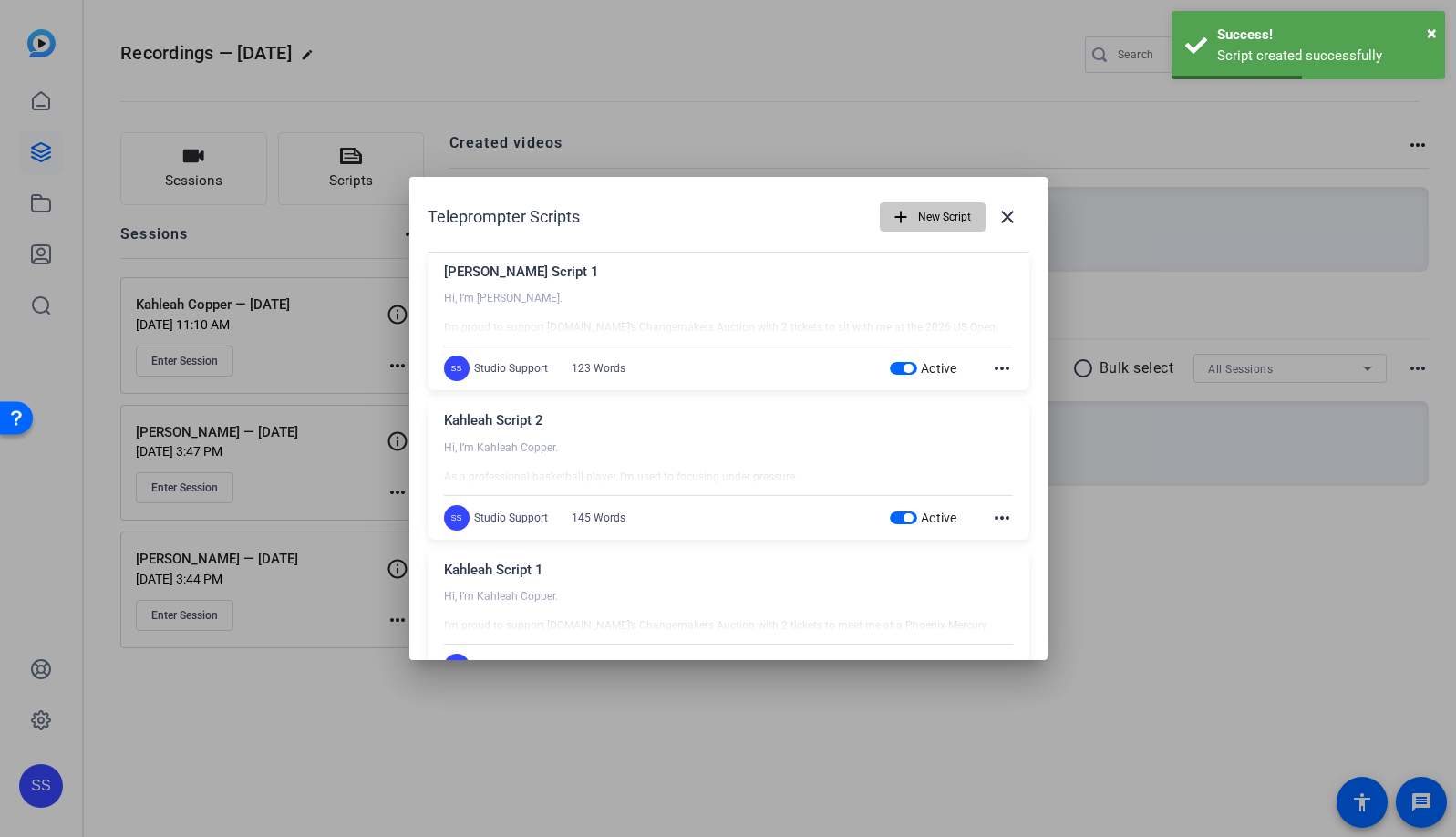
click at [944, 223] on span "New Script" at bounding box center [945, 217] width 53 height 35
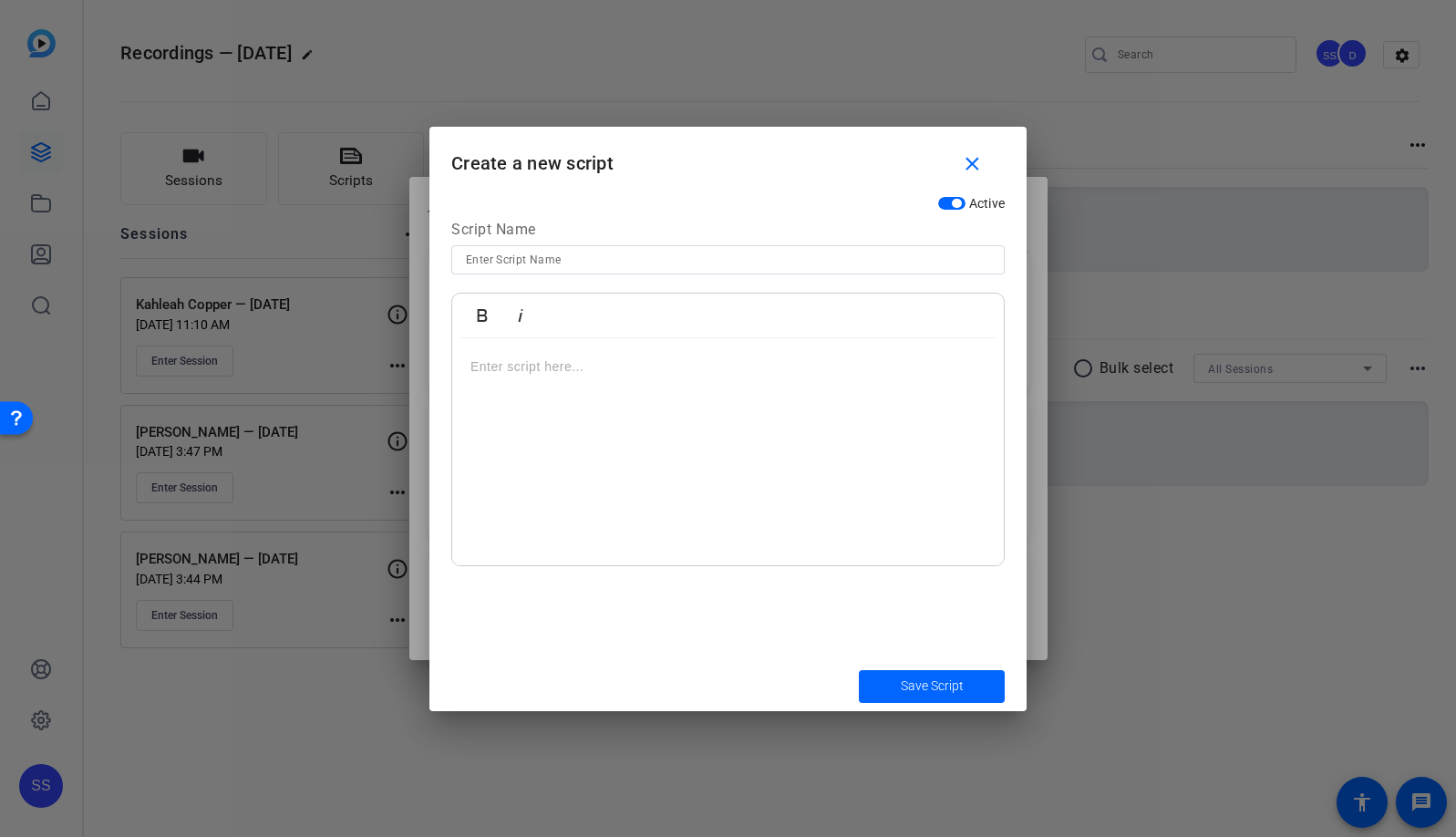
click at [733, 407] on div at bounding box center [727, 452] width 551 height 228
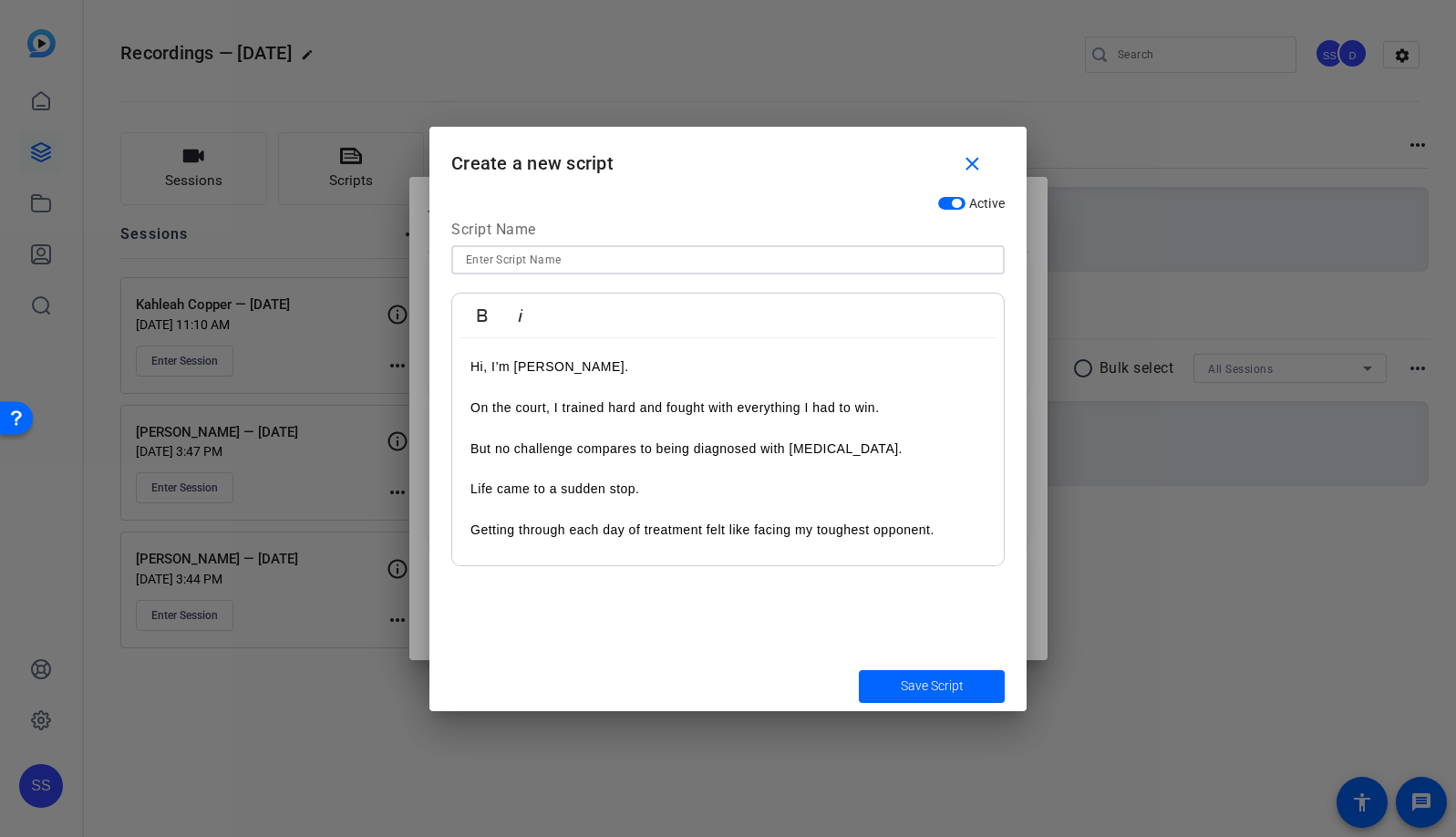
click at [571, 265] on input at bounding box center [728, 259] width 524 height 22
type input "[PERSON_NAME] Script 2"
click at [907, 689] on span "Save Script" at bounding box center [931, 686] width 63 height 19
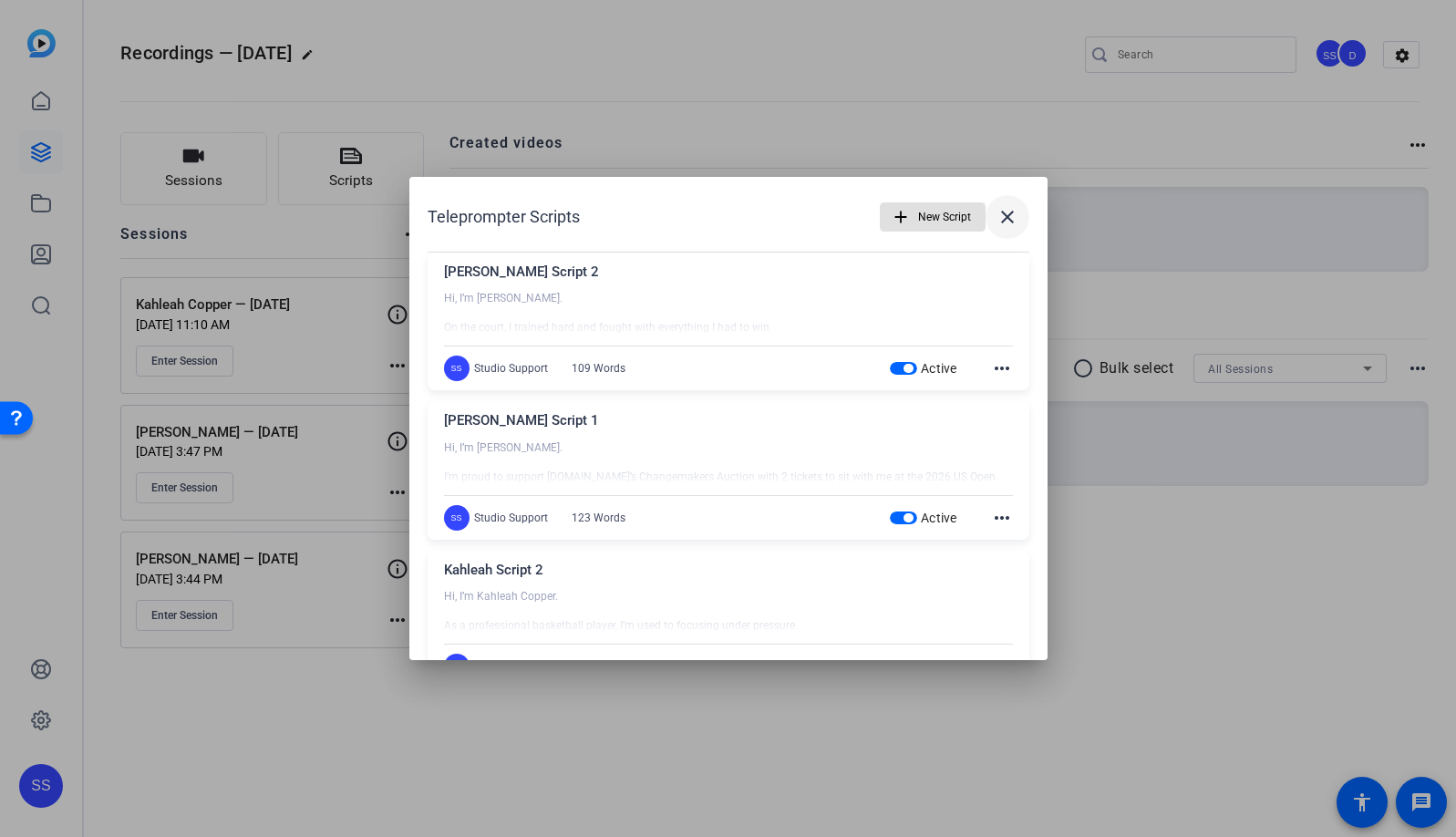
click at [997, 219] on mat-icon "close" at bounding box center [1007, 217] width 22 height 22
